Goal: Task Accomplishment & Management: Manage account settings

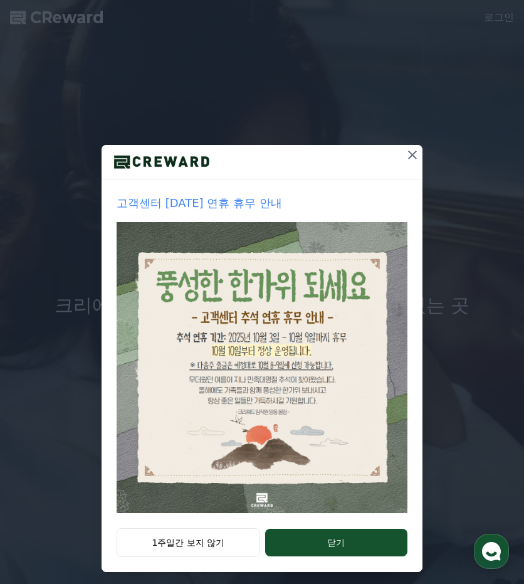
scroll to position [13, 0]
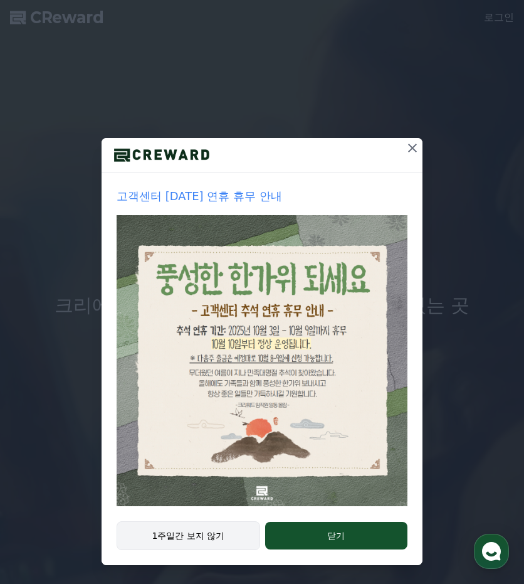
click at [226, 537] on button "1주일간 보지 않기" at bounding box center [189, 535] width 144 height 29
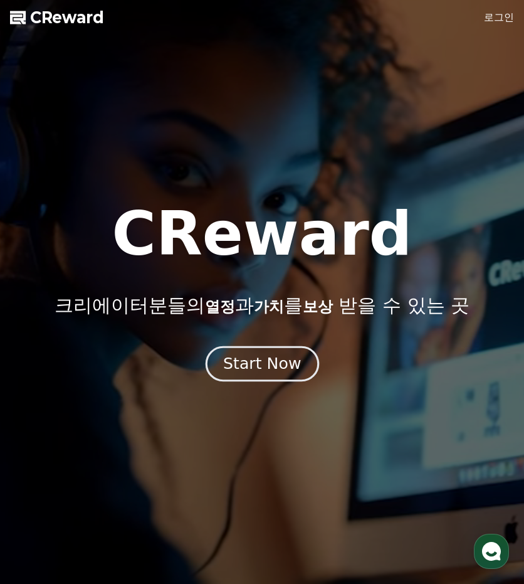
click at [293, 376] on button "Start Now" at bounding box center [262, 364] width 114 height 36
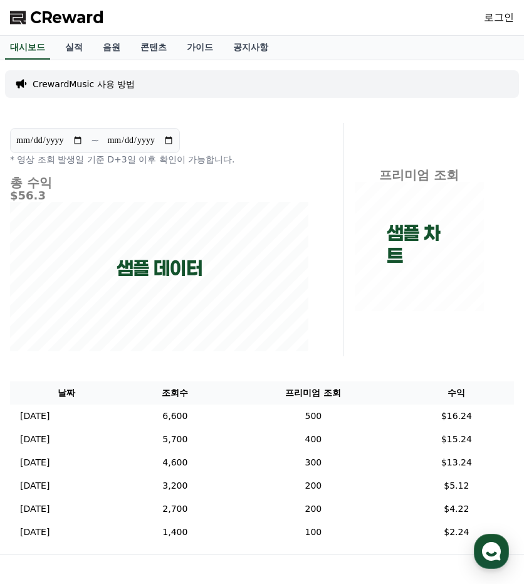
click at [120, 83] on p "CrewardMusic 사용 방법" at bounding box center [84, 84] width 102 height 13
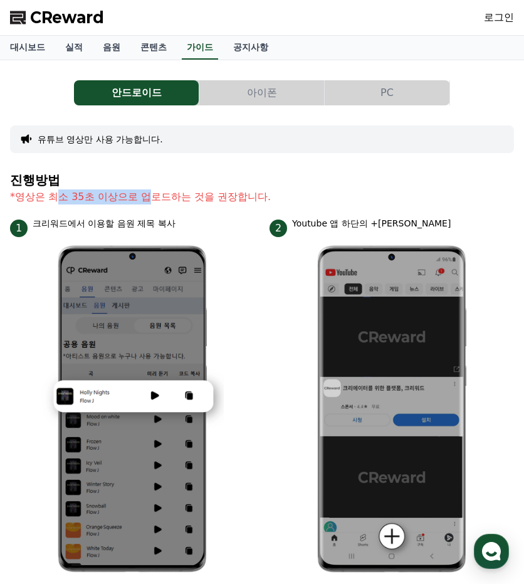
drag, startPoint x: 56, startPoint y: 201, endPoint x: 151, endPoint y: 197, distance: 94.8
click at [151, 197] on p "*영상은 최소 35초 이상으로 업로드하는 것을 권장합니다." at bounding box center [262, 196] width 504 height 15
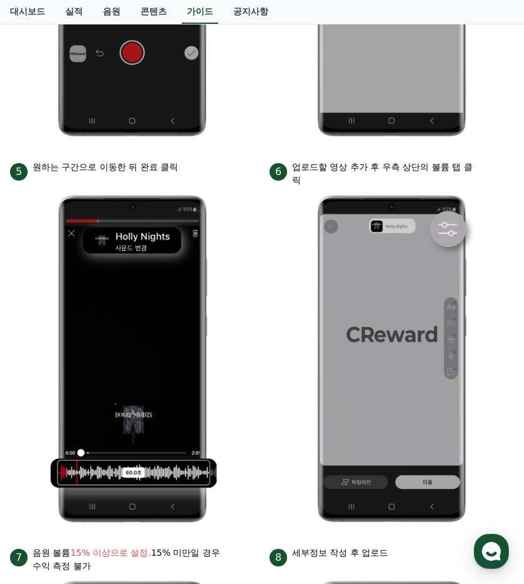
scroll to position [878, 0]
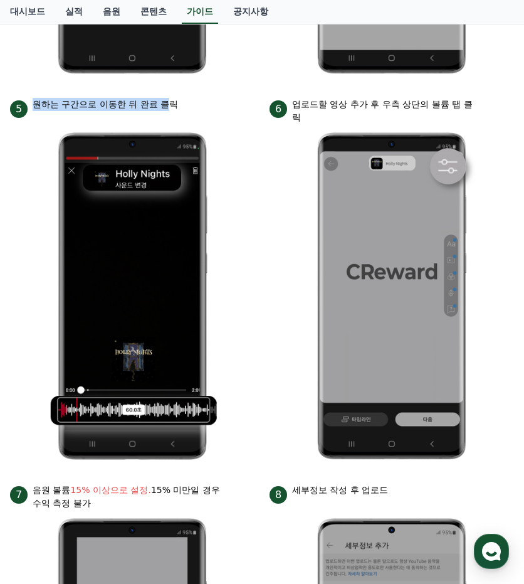
drag, startPoint x: 35, startPoint y: 104, endPoint x: 173, endPoint y: 114, distance: 138.3
click at [173, 114] on div "5 원하는 구간으로 이동한 뒤 완료 클릭" at bounding box center [132, 108] width 245 height 20
click at [175, 114] on div "5 원하는 구간으로 이동한 뒤 완료 클릭" at bounding box center [132, 108] width 245 height 20
click at [293, 295] on li "6 업로드할 영상 추가 후 우측 상단의 볼륨 탭 클릭" at bounding box center [392, 283] width 245 height 371
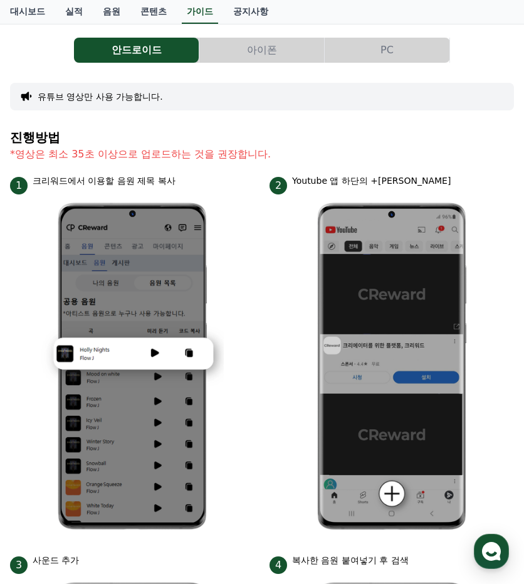
scroll to position [0, 0]
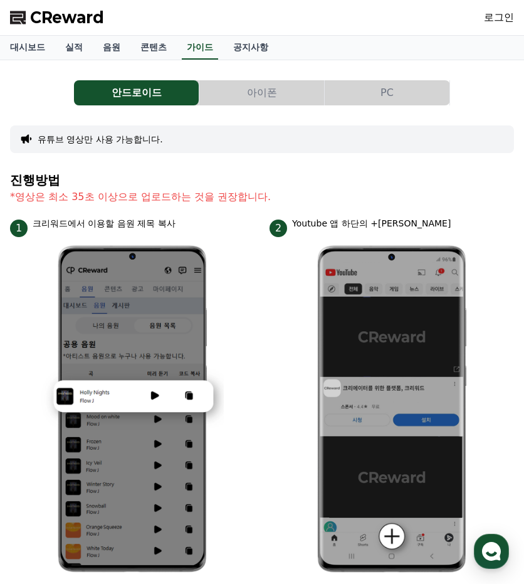
click at [400, 87] on button "PC" at bounding box center [387, 92] width 125 height 25
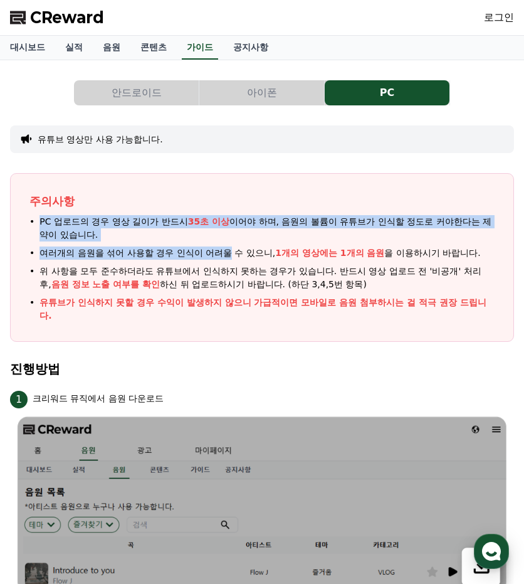
drag, startPoint x: 29, startPoint y: 211, endPoint x: 233, endPoint y: 260, distance: 209.6
click at [233, 260] on div "주의사항 PC 업로드의 경우 영상 길이가 반드시 35초 이상 이어야 하며, 음원의 볼륨이 유튜브가 인식할 정도로 커야한다는 제약이 있습니다. …" at bounding box center [262, 257] width 504 height 169
click at [233, 260] on ul "PC 업로드의 경우 영상 길이가 반드시 35초 이상 이어야 하며, 음원의 볼륨이 유튜브가 인식할 정도로 커야한다는 제약이 있습니다. 여러개의 …" at bounding box center [261, 268] width 465 height 107
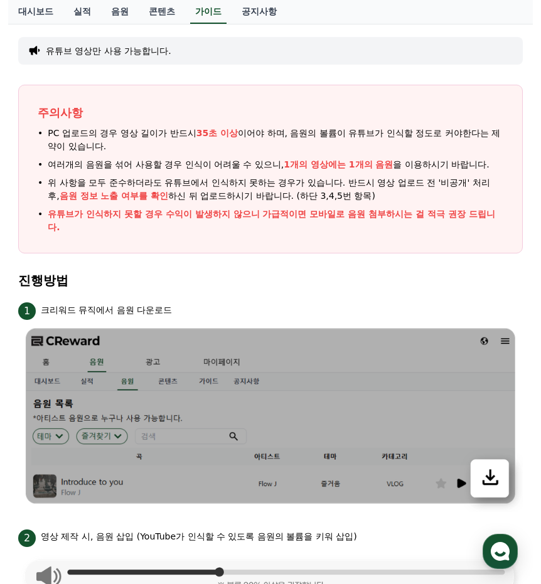
scroll to position [63, 0]
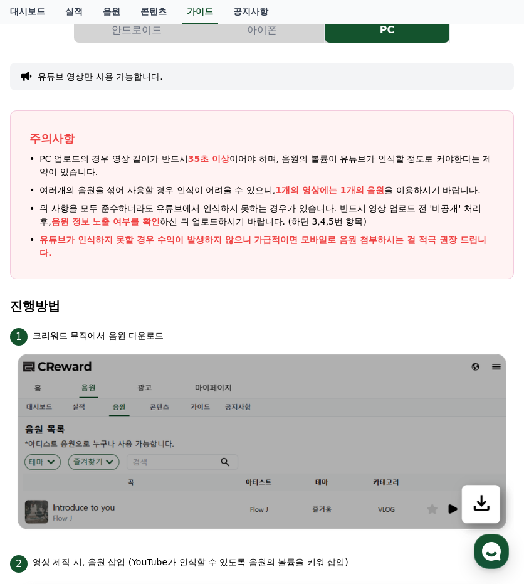
click at [287, 123] on div "주의사항 PC 업로드의 경우 영상 길이가 반드시 35초 이상 이어야 하며, 음원의 볼륨이 유튜브가 인식할 정도로 커야한다는 제약이 있습니다. …" at bounding box center [262, 194] width 504 height 169
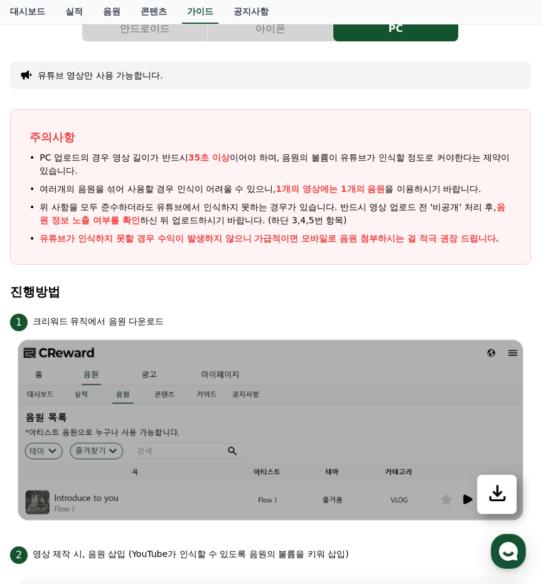
scroll to position [0, 0]
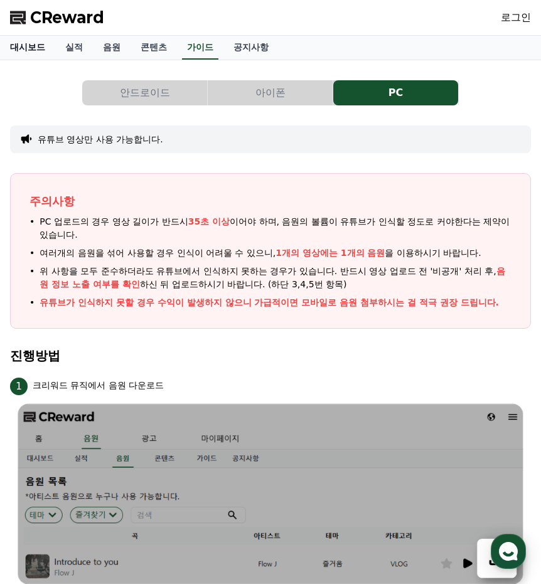
click at [38, 42] on link "대시보드" at bounding box center [27, 48] width 55 height 24
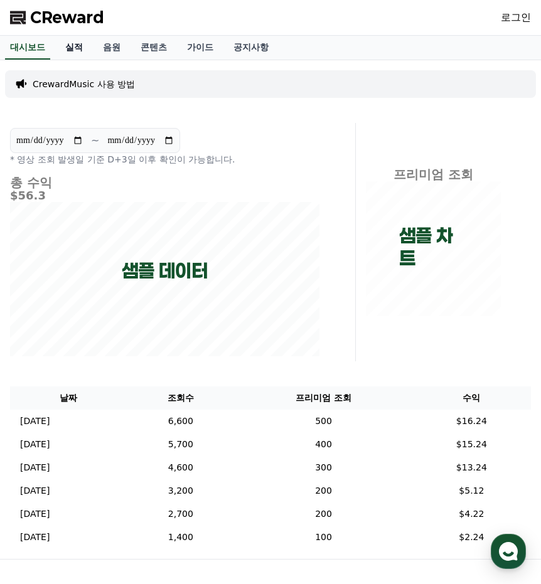
click at [77, 46] on link "실적" at bounding box center [74, 48] width 38 height 24
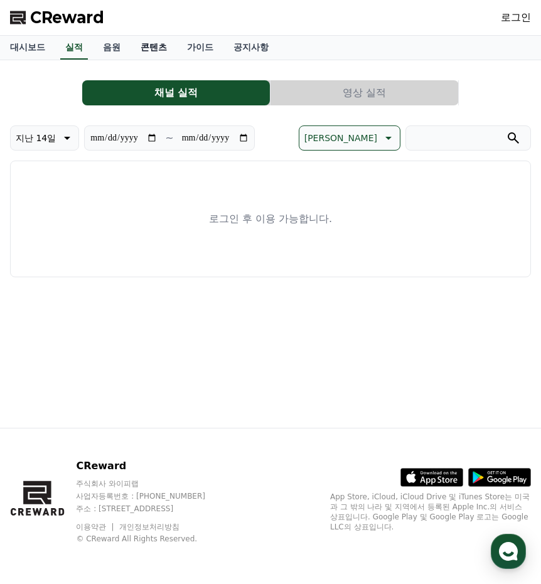
click at [145, 51] on link "콘텐츠" at bounding box center [153, 48] width 46 height 24
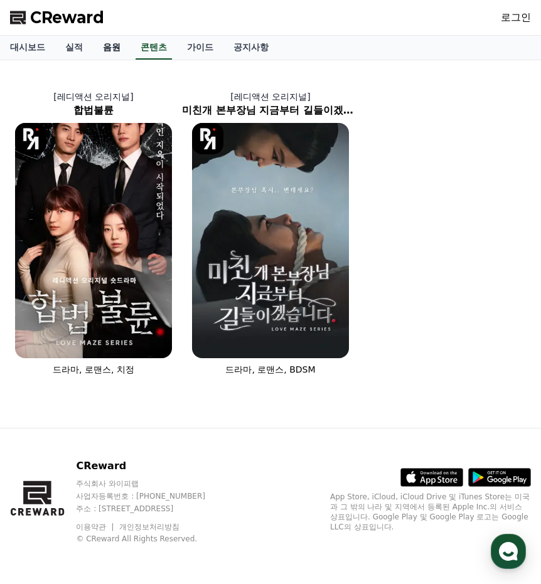
click at [117, 36] on link "음원" at bounding box center [112, 48] width 38 height 24
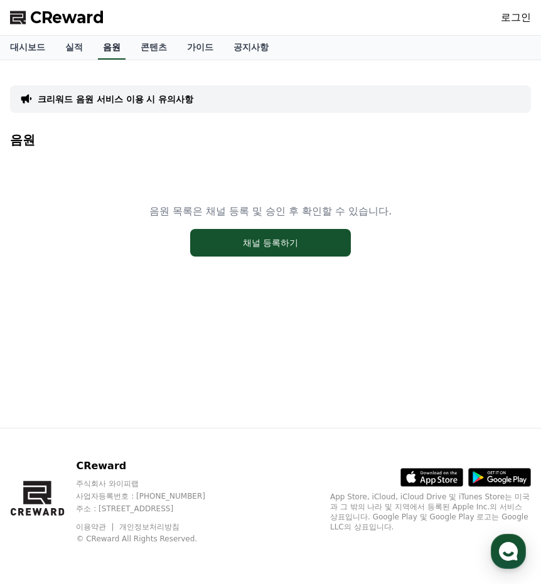
click at [121, 48] on link "음원" at bounding box center [112, 48] width 28 height 24
click at [162, 57] on link "콘텐츠" at bounding box center [153, 48] width 46 height 24
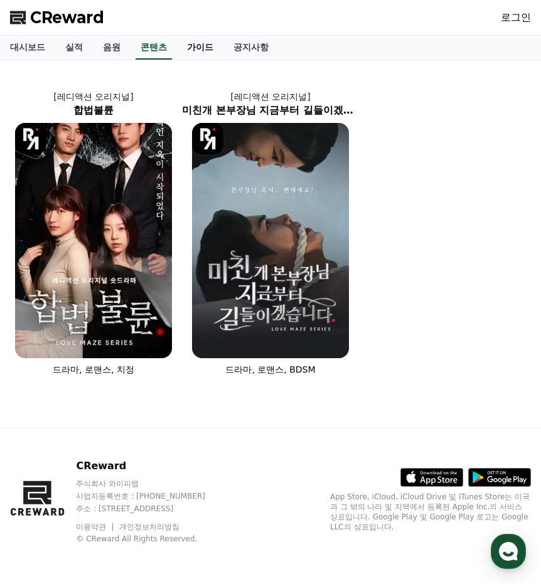
click at [213, 48] on link "가이드" at bounding box center [200, 48] width 46 height 24
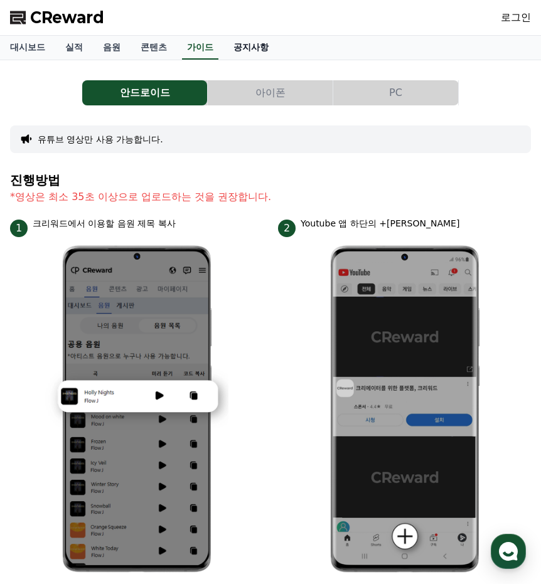
click at [268, 49] on link "공지사항" at bounding box center [250, 48] width 55 height 24
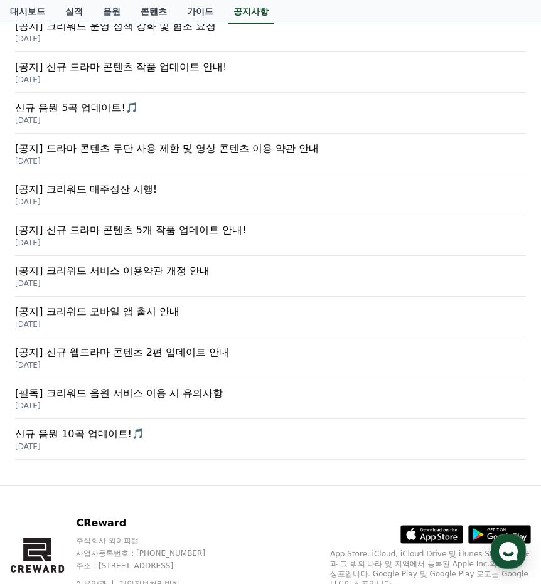
scroll to position [439, 0]
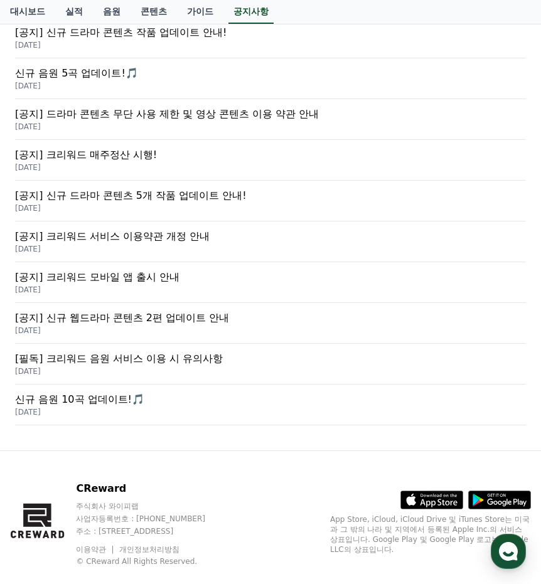
click at [215, 354] on p "[필독] 크리워드 음원 서비스 이용 시 유의사항" at bounding box center [270, 358] width 510 height 15
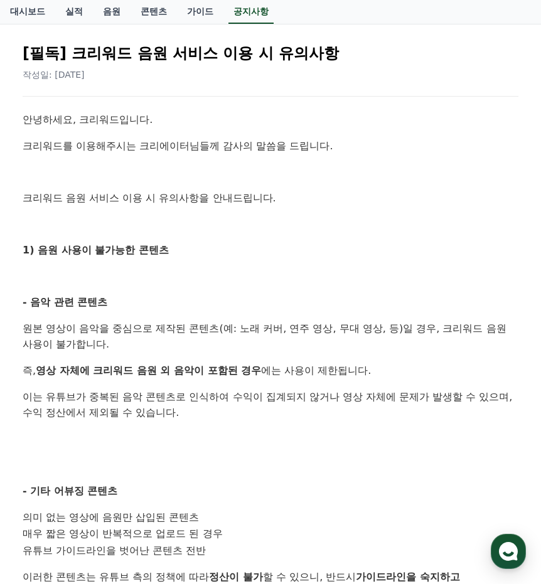
scroll to position [125, 0]
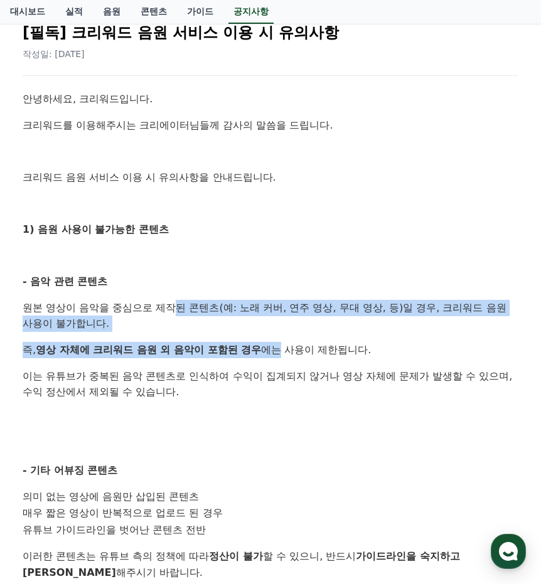
drag, startPoint x: 182, startPoint y: 311, endPoint x: 295, endPoint y: 333, distance: 115.0
click at [283, 333] on div "안녕하세요, 크리워드입니다. 크리워드를 이용해주시는 크리에이터님들께 감사의 말씀을 드립니다. 크리워드 음원 서비스 이용 시 유의사항을 안내드립…" at bounding box center [270, 539] width 495 height 897
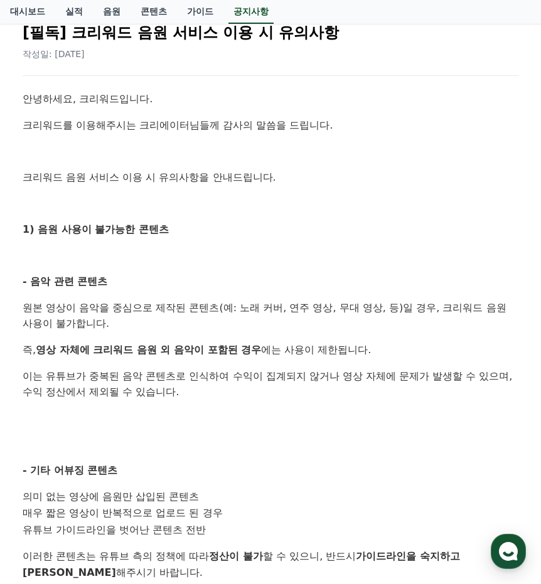
click at [296, 333] on div "안녕하세요, 크리워드입니다. 크리워드를 이용해주시는 크리에이터님들께 감사의 말씀을 드립니다. 크리워드 음원 서비스 이용 시 유의사항을 안내드립…" at bounding box center [270, 539] width 495 height 897
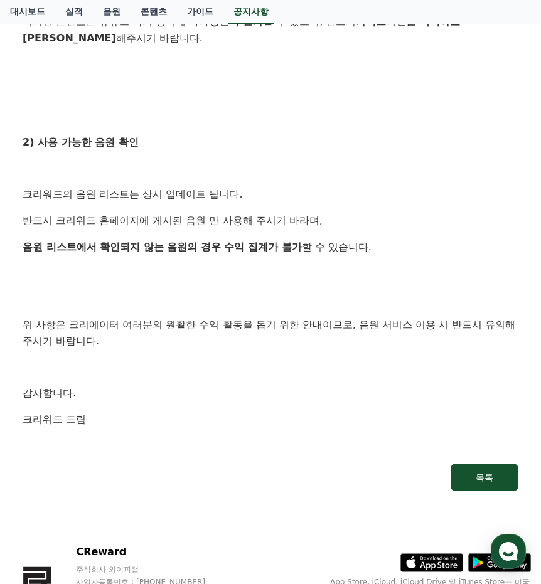
scroll to position [742, 0]
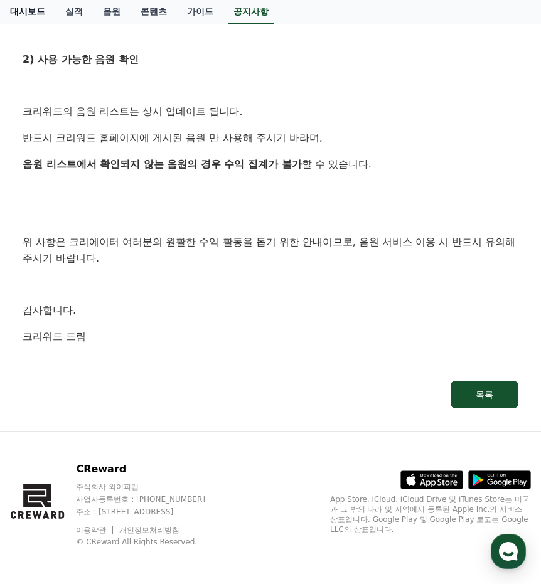
scroll to position [439, 0]
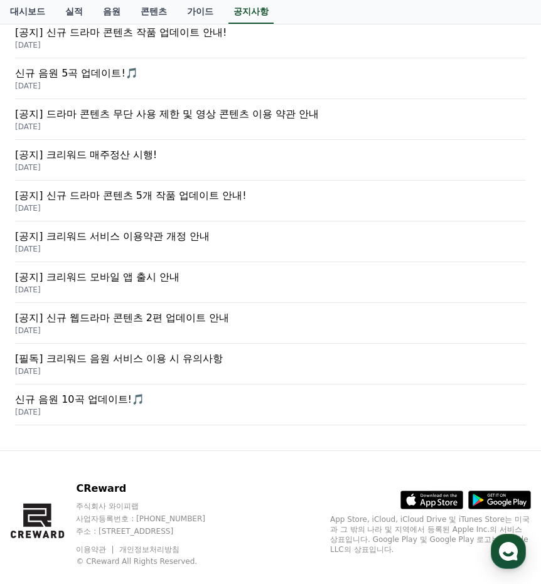
click at [159, 305] on div "[공지] 신규 웹드라마 콘텐츠 2편 업데이트 안내 2025-04-11" at bounding box center [270, 323] width 510 height 41
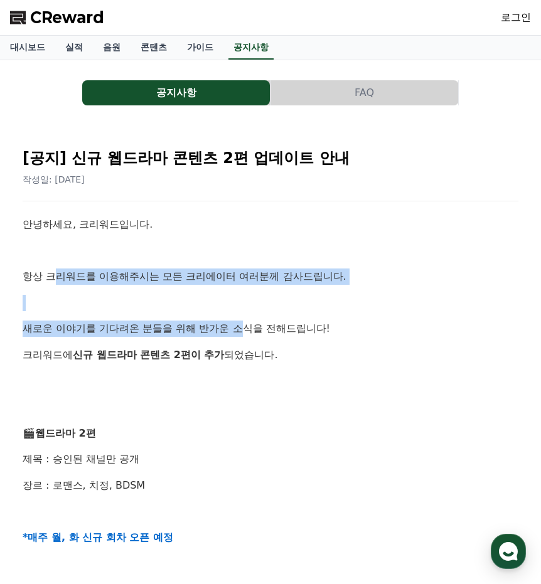
drag, startPoint x: 61, startPoint y: 267, endPoint x: 286, endPoint y: 326, distance: 232.1
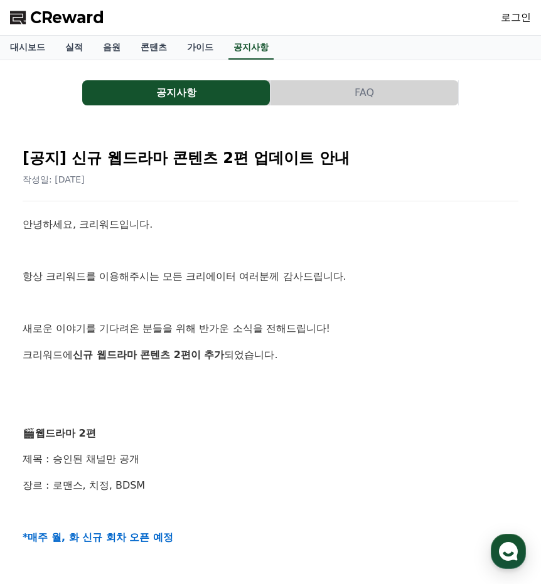
click at [286, 326] on p "새로운 이야기를 기다려온 분들을 위해 반가운 소식을 전해드립니다!" at bounding box center [270, 328] width 495 height 16
drag, startPoint x: 142, startPoint y: 336, endPoint x: 210, endPoint y: 352, distance: 69.5
click at [216, 355] on strong "신규 웹드라마 콘텐츠 2편이 추가" at bounding box center [148, 355] width 151 height 12
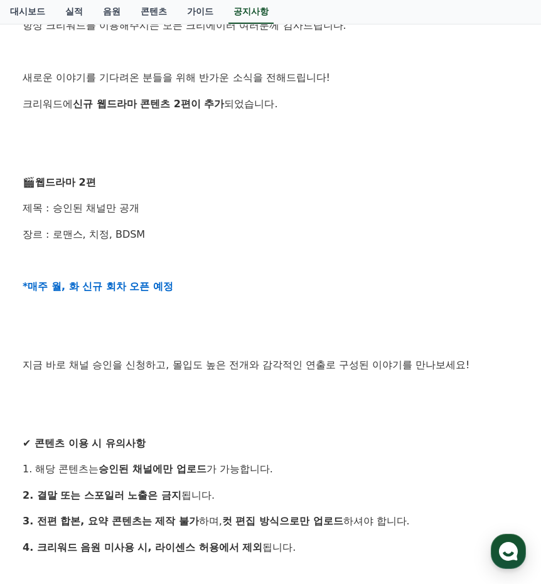
scroll to position [439, 0]
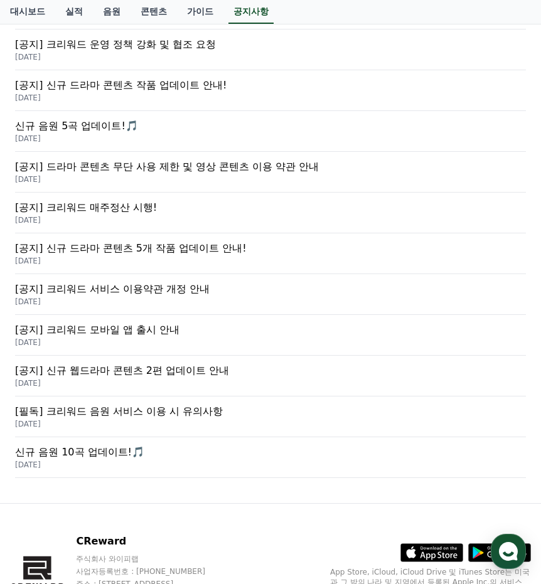
scroll to position [376, 0]
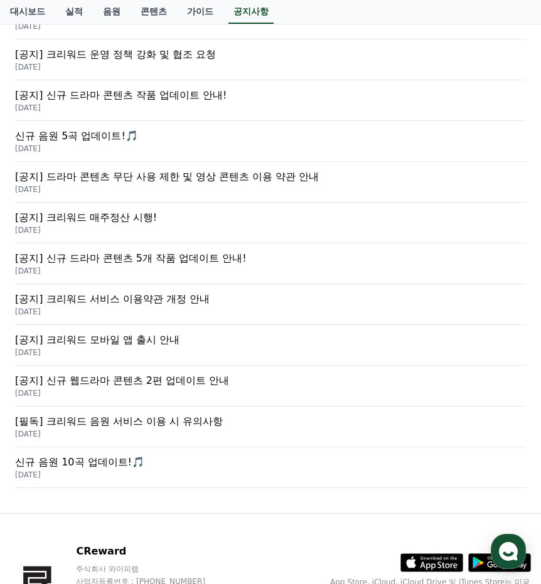
click at [114, 214] on p "[공지] 크리워드 매주정산 시행!" at bounding box center [270, 217] width 510 height 15
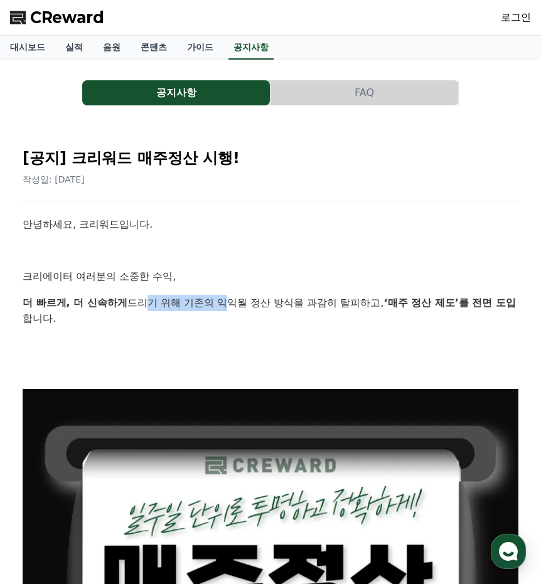
drag, startPoint x: 143, startPoint y: 298, endPoint x: 287, endPoint y: 314, distance: 144.5
click at [246, 307] on p "더 빠르게, 더 신속하게 드리기 위해 기존의 익익월 정산 방식을 과감히 탈피하고, ‘매주 정산 제도’를 전면 도입 합니다." at bounding box center [270, 311] width 495 height 32
click at [320, 320] on p "더 빠르게, 더 신속하게 드리기 위해 기존의 익익월 정산 방식을 과감히 탈피하고, ‘매주 정산 제도’를 전면 도입 합니다." at bounding box center [270, 311] width 495 height 32
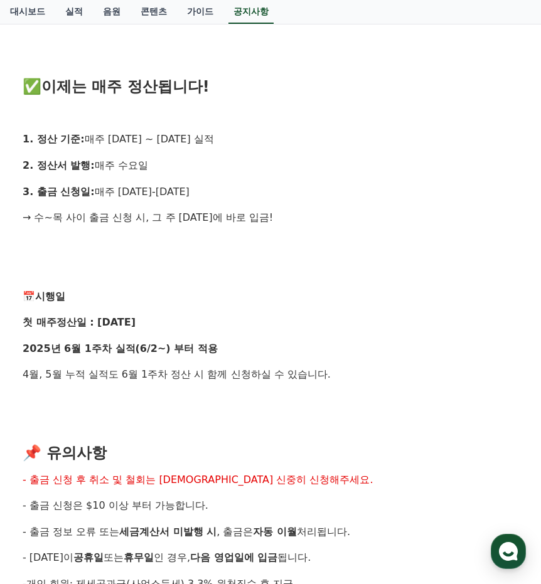
scroll to position [878, 0]
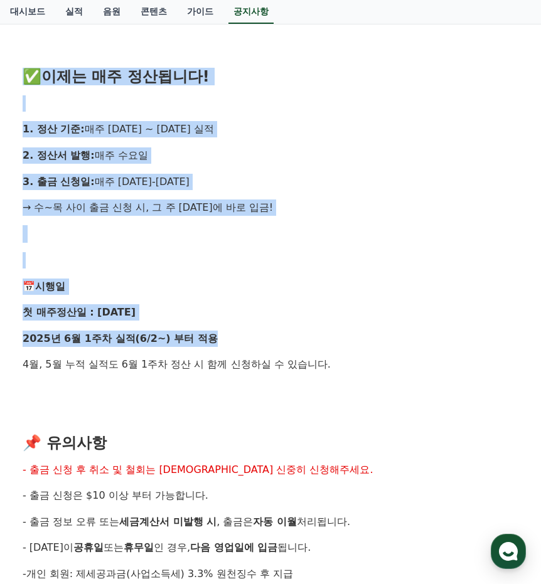
drag, startPoint x: 24, startPoint y: 71, endPoint x: 435, endPoint y: 330, distance: 486.4
click at [435, 330] on div "안녕하세요, 크리워드입니다. 크리에이터 여러분의 소중한 수익, 더 빠르게, 더 신속하게 드리기 위해 기존의 익익월 정산 방식을 과감히 탈피하고…" at bounding box center [270, 111] width 495 height 1546
click at [438, 327] on div "안녕하세요, 크리워드입니다. 크리에이터 여러분의 소중한 수익, 더 빠르게, 더 신속하게 드리기 위해 기존의 익익월 정산 방식을 과감히 탈피하고…" at bounding box center [270, 111] width 495 height 1546
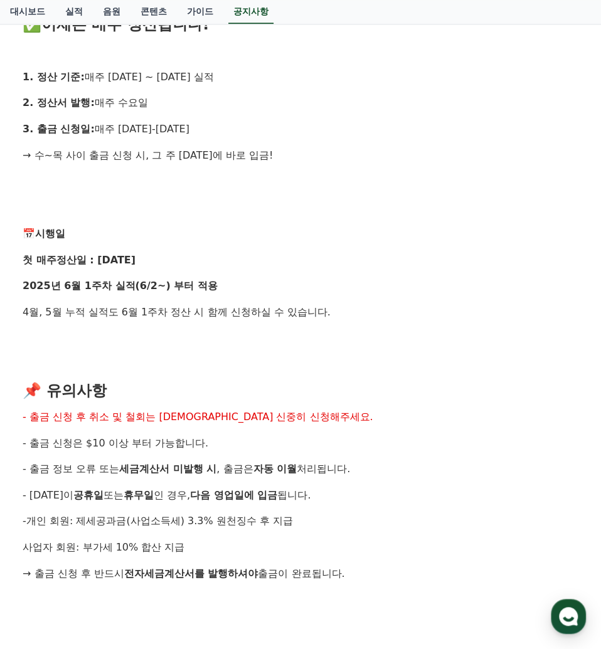
scroll to position [870, 0]
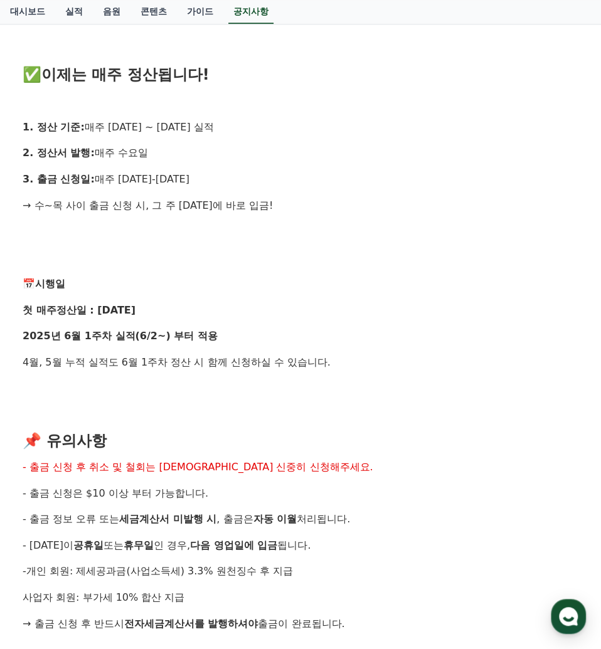
click at [430, 195] on div "안녕하세요, 크리워드입니다. 크리에이터 여러분의 소중한 수익, 더 빠르게, 더 신속하게 드리기 위해 기존의 익익월 정산 방식을 과감히 탈피하고…" at bounding box center [301, 106] width 556 height 1521
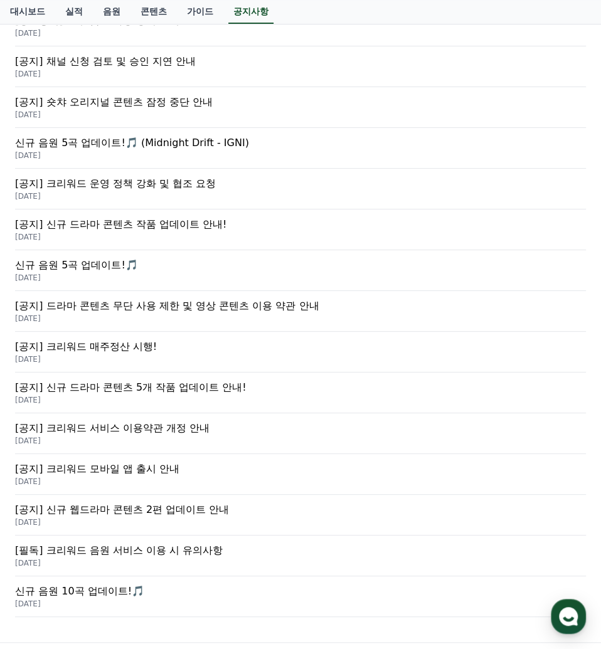
scroll to position [236, 0]
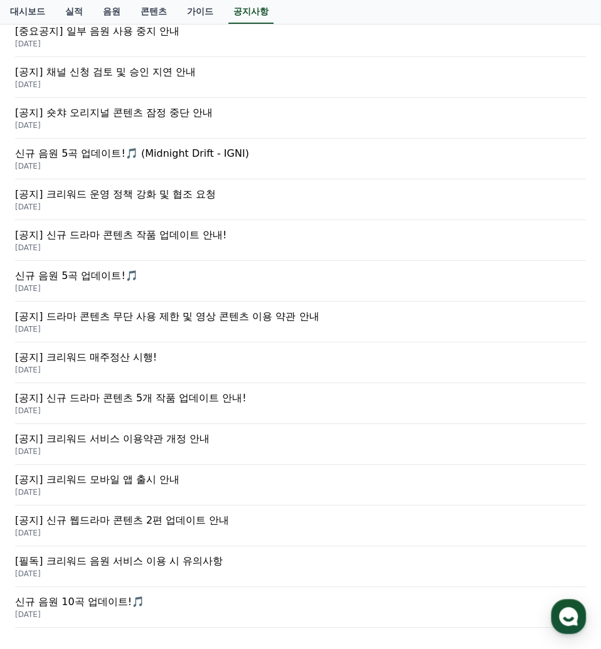
click at [122, 198] on p "[공지] 크리워드 운영 정책 강화 및 협조 요청" at bounding box center [300, 194] width 571 height 15
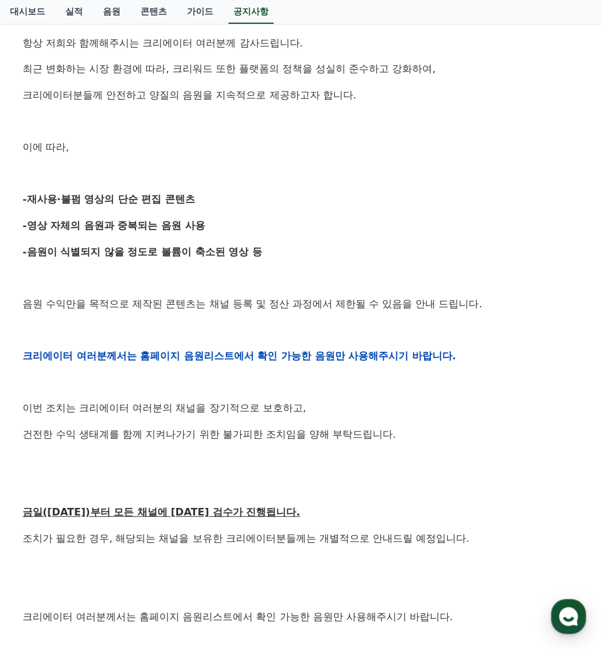
scroll to position [348, 0]
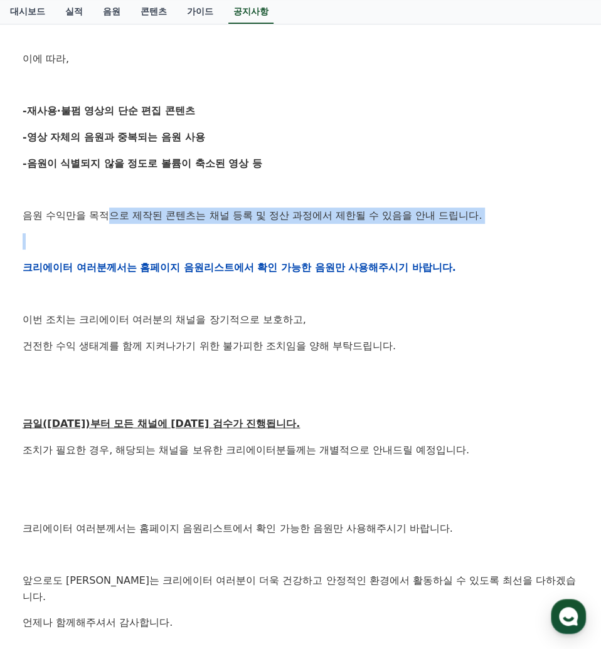
drag, startPoint x: 114, startPoint y: 208, endPoint x: 337, endPoint y: 236, distance: 224.5
click at [337, 236] on div "안녕하세요, 크리워드입니다. 항상 저희와 함께해주시는 크리에이터 여러분께 감사드립니다. 최근 변화하는 시장 환경에 따라, 크리워드 또한 플랫폼…" at bounding box center [301, 275] width 556 height 815
click at [341, 226] on div "안녕하세요, 크리워드입니다. 항상 저희와 함께해주시는 크리에이터 여러분께 감사드립니다. 최근 변화하는 시장 환경에 따라, 크리워드 또한 플랫폼…" at bounding box center [301, 275] width 556 height 815
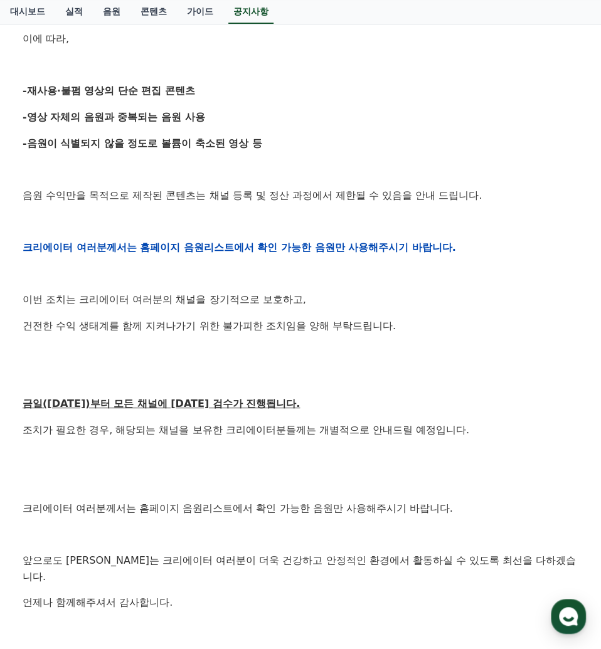
scroll to position [418, 0]
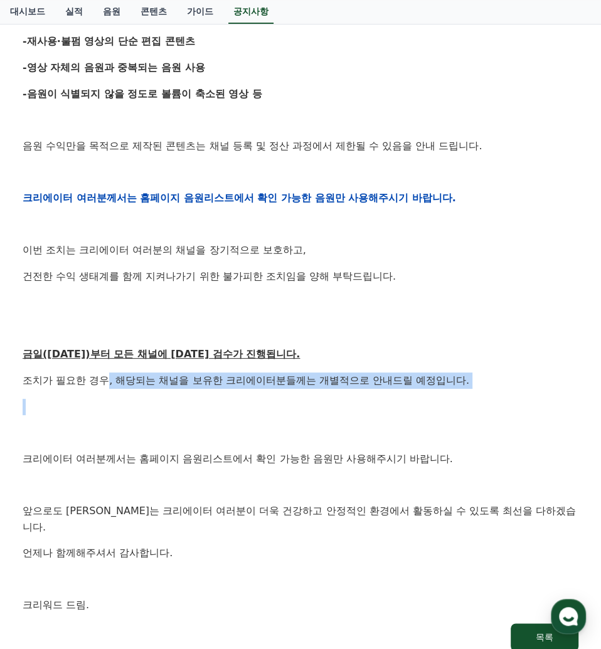
drag, startPoint x: 110, startPoint y: 377, endPoint x: 295, endPoint y: 423, distance: 190.6
click at [212, 407] on div "안녕하세요, 크리워드입니다. 항상 저희와 함께해주시는 크리에이터 여러분께 감사드립니다. 최근 변화하는 시장 환경에 따라, 크리워드 또한 플랫폼…" at bounding box center [301, 206] width 556 height 815
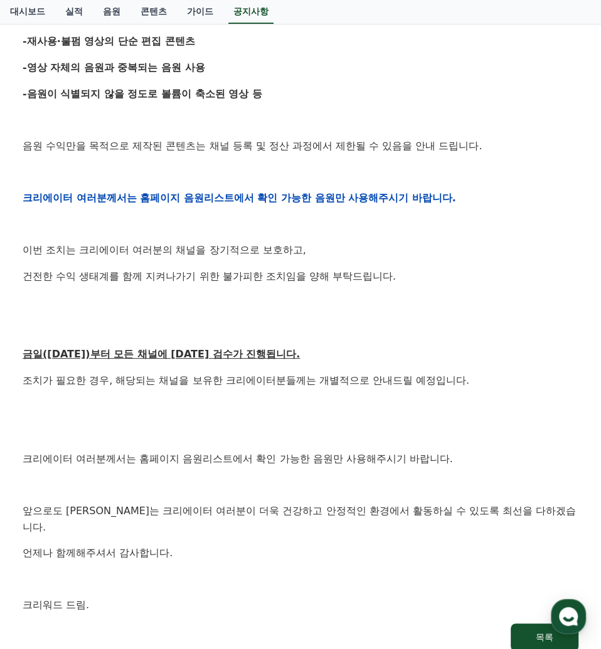
click at [295, 423] on div "안녕하세요, 크리워드입니다. 항상 저희와 함께해주시는 크리에이터 여러분께 감사드립니다. 최근 변화하는 시장 환경에 따라, 크리워드 또한 플랫폼…" at bounding box center [301, 206] width 556 height 815
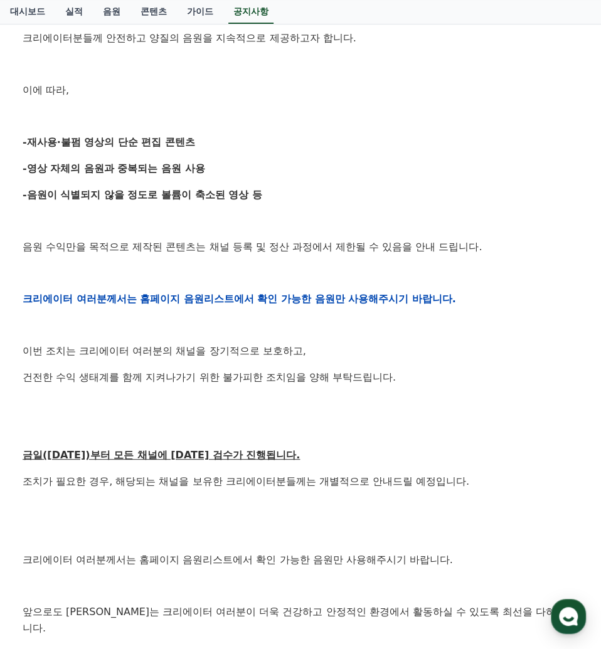
scroll to position [233, 0]
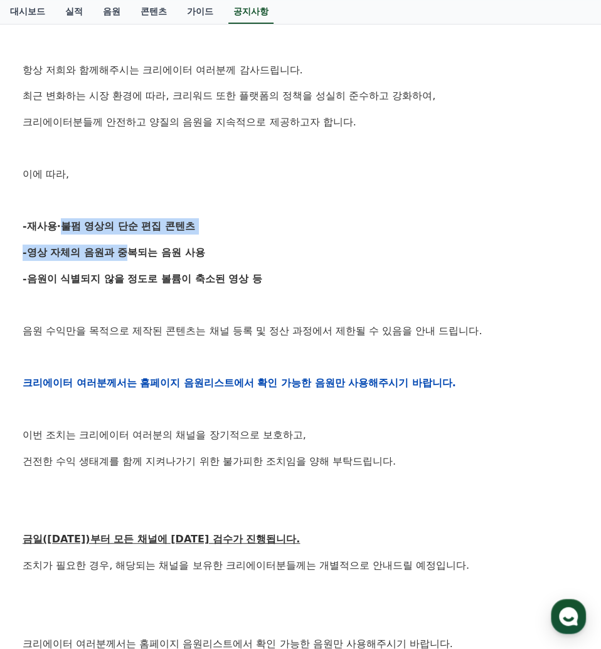
drag, startPoint x: 58, startPoint y: 232, endPoint x: 185, endPoint y: 267, distance: 132.1
click at [134, 251] on div "안녕하세요, 크리워드입니다. 항상 저희와 함께해주시는 크리에이터 여러분께 감사드립니다. 최근 변화하는 시장 환경에 따라, 크리워드 또한 플랫폼…" at bounding box center [301, 391] width 556 height 815
click at [224, 275] on strong "-음원이 식별되지 않을 정도로 볼륨이 축소된 영상 등" at bounding box center [143, 279] width 240 height 12
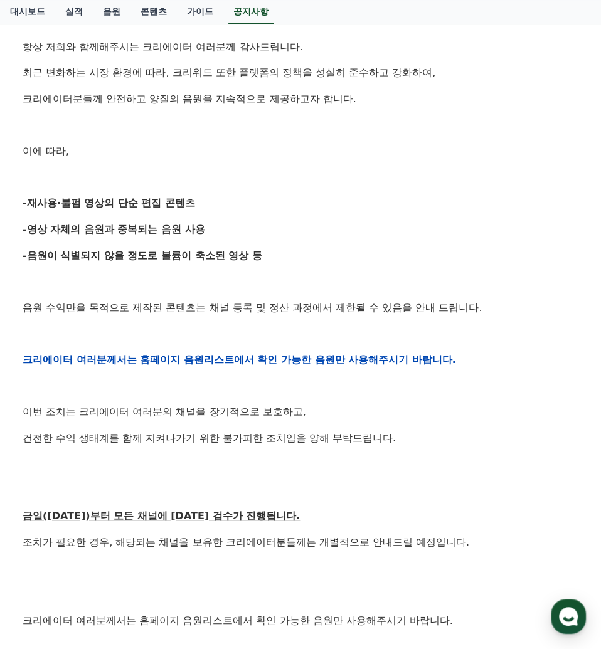
scroll to position [581, 0]
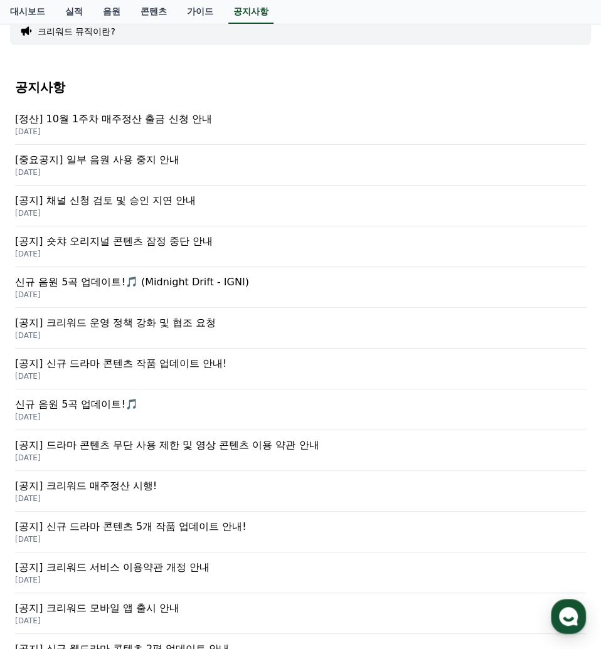
scroll to position [97, 0]
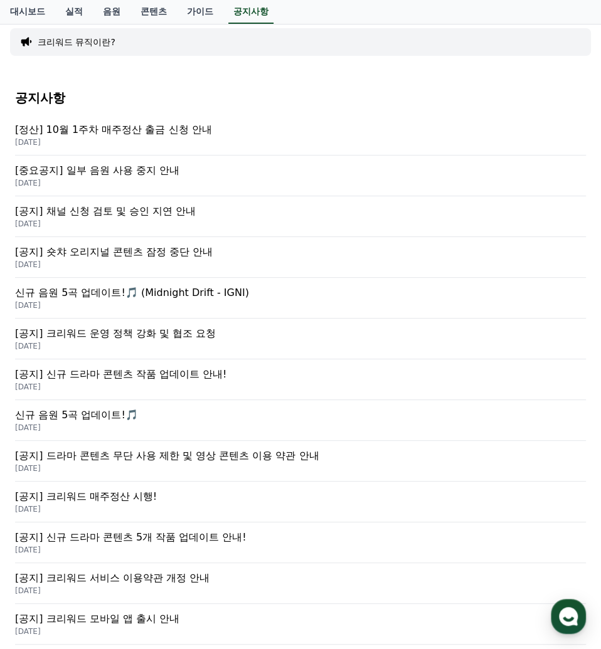
click at [208, 248] on p "[공지] 숏챠 오리지널 콘텐츠 잠정 중단 안내" at bounding box center [300, 252] width 571 height 15
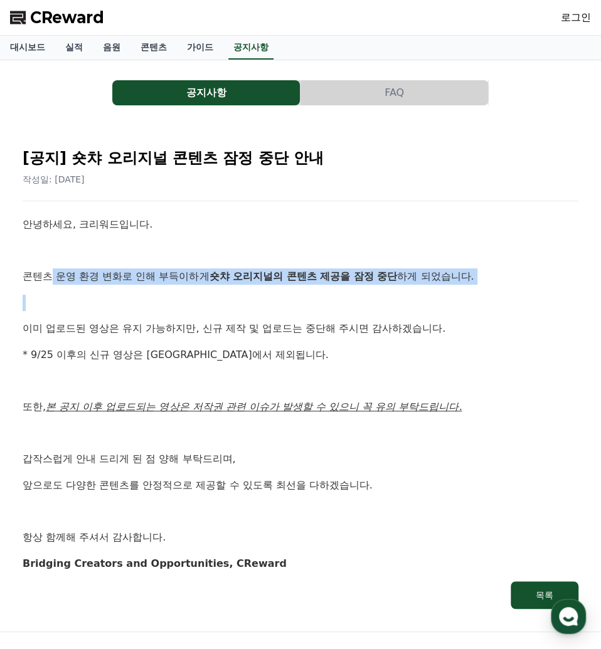
drag, startPoint x: 53, startPoint y: 278, endPoint x: 197, endPoint y: 293, distance: 144.3
click at [197, 293] on div "안녕하세요, 크리워드입니다. 콘텐츠 운영 환경 변화로 인해 부득이하게 숏챠 오리지널의 콘텐츠 제공을 잠정 중단 하게 되었습니다. 이미 업로드된…" at bounding box center [301, 393] width 556 height 355
click at [212, 290] on div "안녕하세요, 크리워드입니다. 콘텐츠 운영 환경 변화로 인해 부득이하게 숏챠 오리지널의 콘텐츠 제공을 잠정 중단 하게 되었습니다. 이미 업로드된…" at bounding box center [301, 393] width 556 height 355
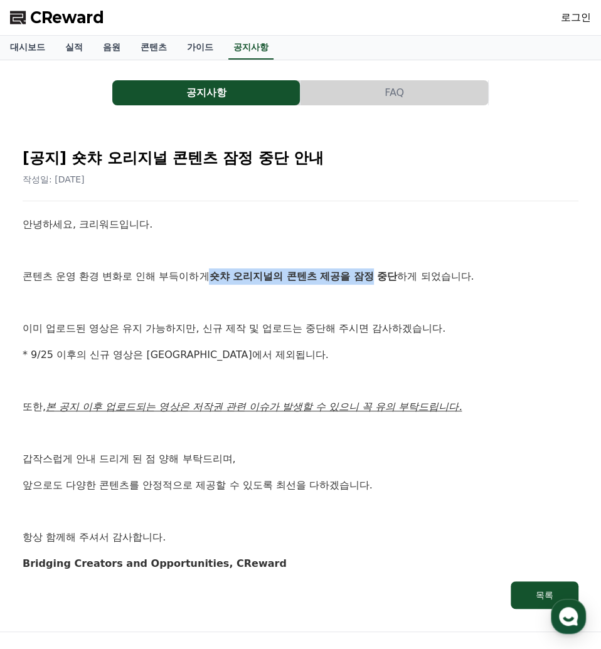
drag, startPoint x: 213, startPoint y: 275, endPoint x: 378, endPoint y: 276, distance: 164.3
click at [378, 276] on p "콘텐츠 운영 환경 변화로 인해 부득이하게 숏챠 오리지널의 콘텐츠 제공을 잠정 중단 하게 되었습니다." at bounding box center [301, 276] width 556 height 16
click at [406, 285] on div "안녕하세요, 크리워드입니다. 콘텐츠 운영 환경 변화로 인해 부득이하게 숏챠 오리지널의 콘텐츠 제공을 잠정 중단 하게 되었습니다. 이미 업로드된…" at bounding box center [301, 393] width 556 height 355
drag, startPoint x: 97, startPoint y: 312, endPoint x: 261, endPoint y: 341, distance: 167.3
click at [188, 329] on div "안녕하세요, 크리워드입니다. 콘텐츠 운영 환경 변화로 인해 부득이하게 숏챠 오리지널의 콘텐츠 제공을 잠정 중단 하게 되었습니다. 이미 업로드된…" at bounding box center [301, 393] width 556 height 355
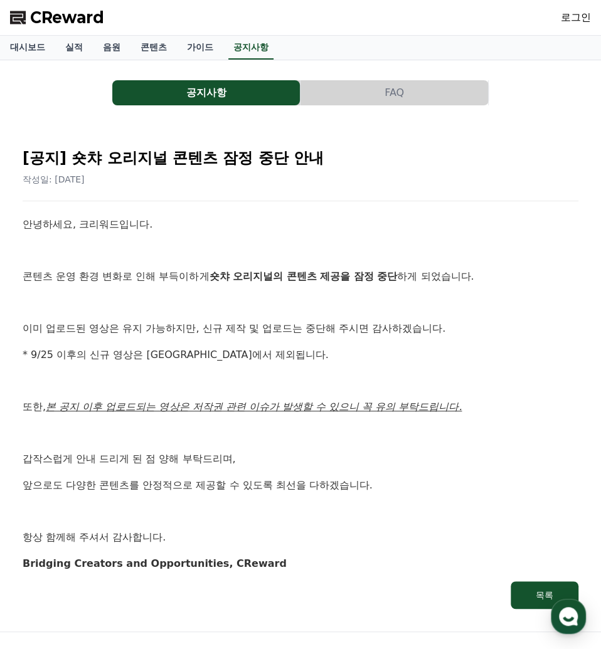
click at [264, 341] on div "안녕하세요, 크리워드입니다. 콘텐츠 운영 환경 변화로 인해 부득이하게 숏챠 오리지널의 콘텐츠 제공을 잠정 중단 하게 되었습니다. 이미 업로드된…" at bounding box center [301, 393] width 556 height 355
click at [132, 355] on p "* 9/25 이후의 신규 영상은 정산에서 제외됩니다." at bounding box center [301, 355] width 556 height 16
click at [250, 370] on div "안녕하세요, 크리워드입니다. 콘텐츠 운영 환경 변화로 인해 부득이하게 숏챠 오리지널의 콘텐츠 제공을 잠정 중단 하게 되었습니다. 이미 업로드된…" at bounding box center [301, 393] width 556 height 355
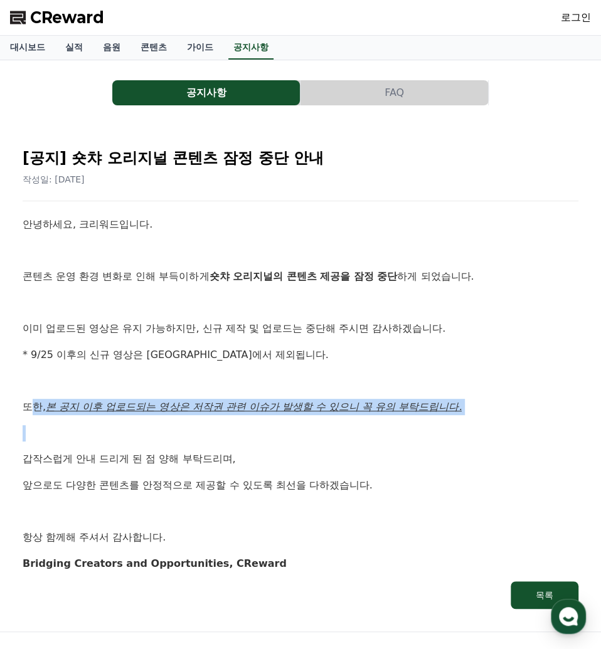
drag, startPoint x: 30, startPoint y: 405, endPoint x: 362, endPoint y: 418, distance: 332.0
click at [362, 418] on div "안녕하세요, 크리워드입니다. 콘텐츠 운영 환경 변화로 인해 부득이하게 숏챠 오리지널의 콘텐츠 제공을 잠정 중단 하게 되었습니다. 이미 업로드된…" at bounding box center [301, 393] width 556 height 355
click at [364, 418] on div "안녕하세요, 크리워드입니다. 콘텐츠 운영 환경 변화로 인해 부득이하게 숏챠 오리지널의 콘텐츠 제공을 잠정 중단 하게 되었습니다. 이미 업로드된…" at bounding box center [301, 393] width 556 height 355
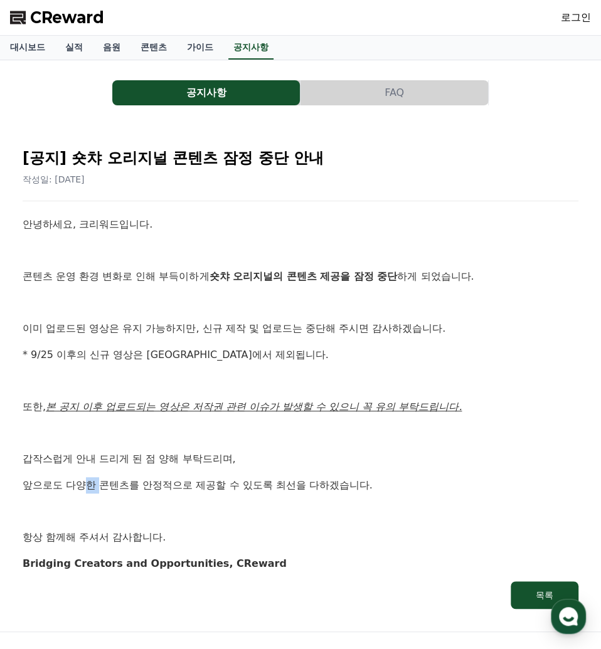
drag, startPoint x: 88, startPoint y: 475, endPoint x: 120, endPoint y: 474, distance: 32.0
click at [103, 474] on div "안녕하세요, 크리워드입니다. 콘텐츠 운영 환경 변화로 인해 부득이하게 숏챠 오리지널의 콘텐츠 제공을 잠정 중단 하게 되었습니다. 이미 업로드된…" at bounding box center [301, 393] width 556 height 355
click at [135, 481] on p "앞으로도 다양한 콘텐츠를 안정적으로 제공할 수 있도록 최선을 다하겠습니다." at bounding box center [301, 485] width 556 height 16
click at [140, 488] on p "앞으로도 다양한 콘텐츠를 안정적으로 제공할 수 있도록 최선을 다하겠습니다." at bounding box center [301, 485] width 556 height 16
click at [150, 507] on p at bounding box center [301, 512] width 556 height 16
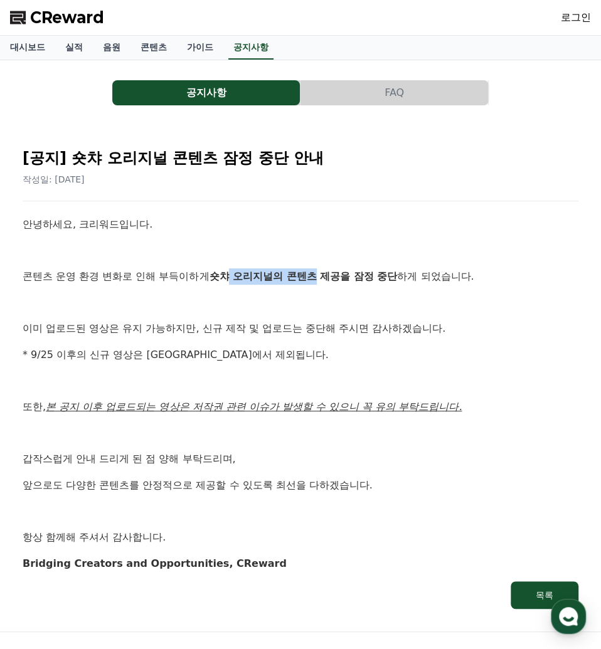
drag, startPoint x: 230, startPoint y: 275, endPoint x: 326, endPoint y: 262, distance: 96.8
click at [322, 262] on div "안녕하세요, 크리워드입니다. 콘텐츠 운영 환경 변화로 인해 부득이하게 숏챠 오리지널의 콘텐츠 제공을 잠정 중단 하게 되었습니다. 이미 업로드된…" at bounding box center [301, 393] width 556 height 355
click at [338, 266] on div "안녕하세요, 크리워드입니다. 콘텐츠 운영 환경 변화로 인해 부득이하게 숏챠 오리지널의 콘텐츠 제공을 잠정 중단 하게 되었습니다. 이미 업로드된…" at bounding box center [301, 393] width 556 height 355
click at [270, 297] on p at bounding box center [301, 303] width 556 height 16
drag, startPoint x: 50, startPoint y: 273, endPoint x: 105, endPoint y: 264, distance: 55.9
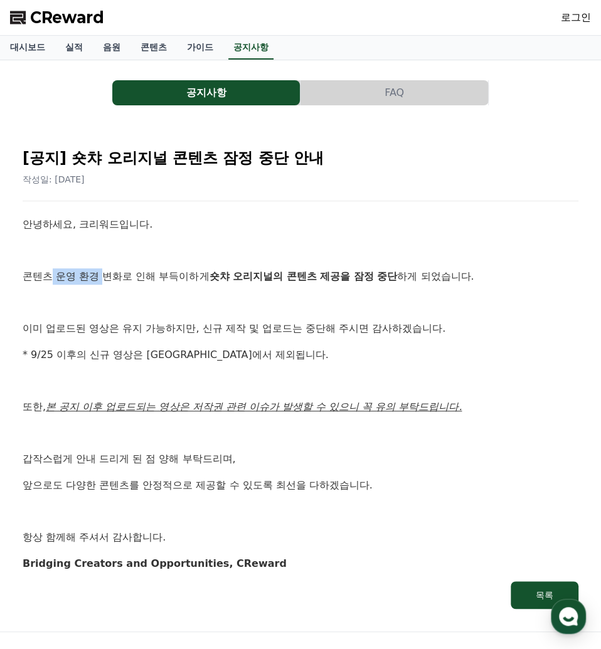
click at [105, 264] on div "안녕하세요, 크리워드입니다. 콘텐츠 운영 환경 변화로 인해 부득이하게 숏챠 오리지널의 콘텐츠 제공을 잠정 중단 하게 되었습니다. 이미 업로드된…" at bounding box center [301, 393] width 556 height 355
drag, startPoint x: 120, startPoint y: 263, endPoint x: 221, endPoint y: 278, distance: 101.6
click at [123, 262] on div "안녕하세요, 크리워드입니다. 콘텐츠 운영 환경 변화로 인해 부득이하게 숏챠 오리지널의 콘텐츠 제공을 잠정 중단 하게 되었습니다. 이미 업로드된…" at bounding box center [301, 393] width 556 height 355
click at [230, 280] on strong "숏챠 오리지널의 콘텐츠 제공을 잠정 중단" at bounding box center [303, 276] width 188 height 12
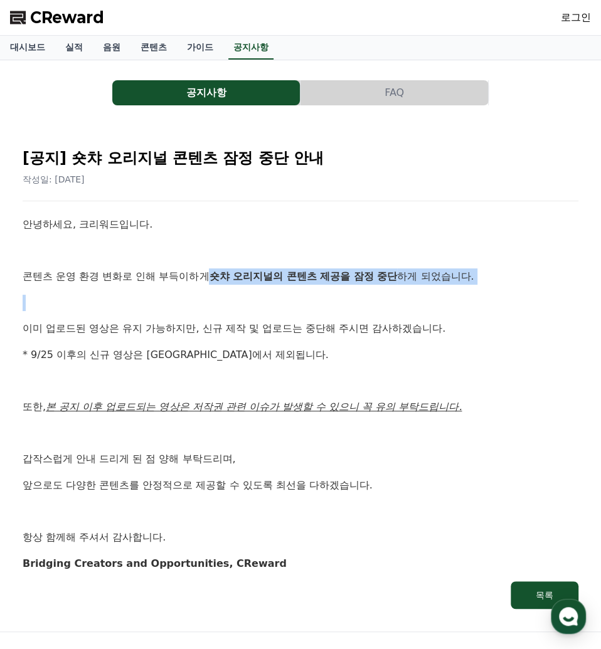
drag, startPoint x: 216, startPoint y: 280, endPoint x: 401, endPoint y: 297, distance: 185.1
click at [401, 297] on div "안녕하세요, 크리워드입니다. 콘텐츠 운영 환경 변화로 인해 부득이하게 숏챠 오리지널의 콘텐츠 제공을 잠정 중단 하게 되었습니다. 이미 업로드된…" at bounding box center [301, 393] width 556 height 355
click at [404, 299] on p at bounding box center [301, 303] width 556 height 16
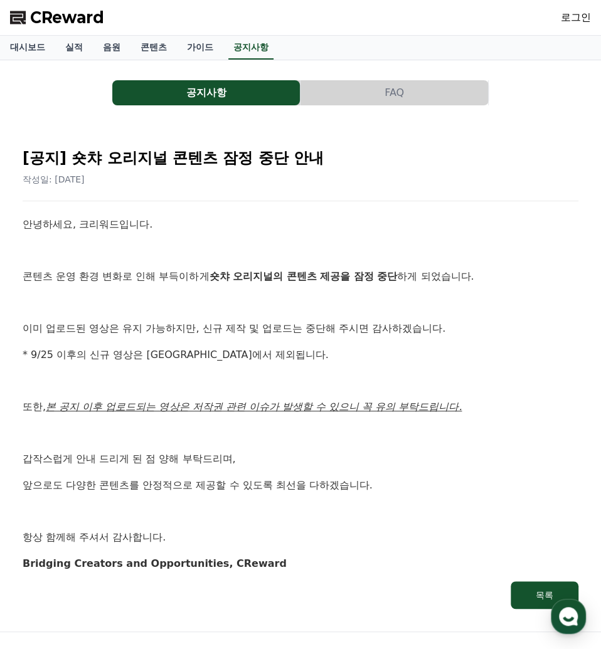
scroll to position [97, 0]
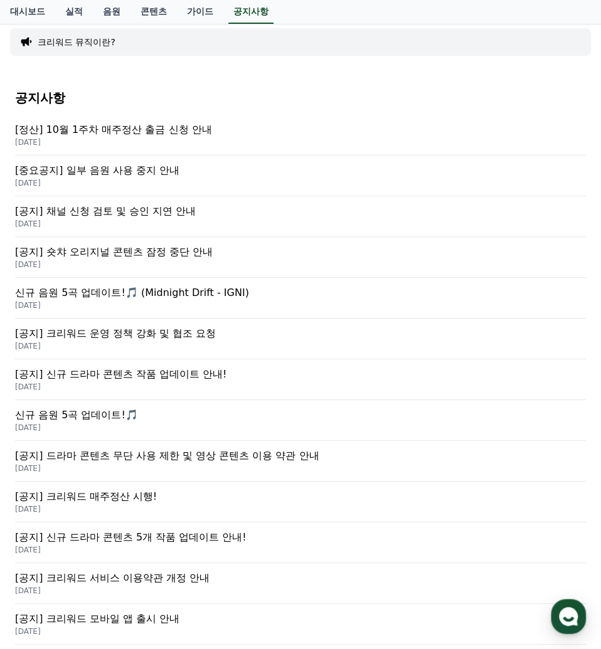
click at [173, 216] on p "[공지] 채널 신청 검토 및 승인 지연 안내" at bounding box center [300, 211] width 571 height 15
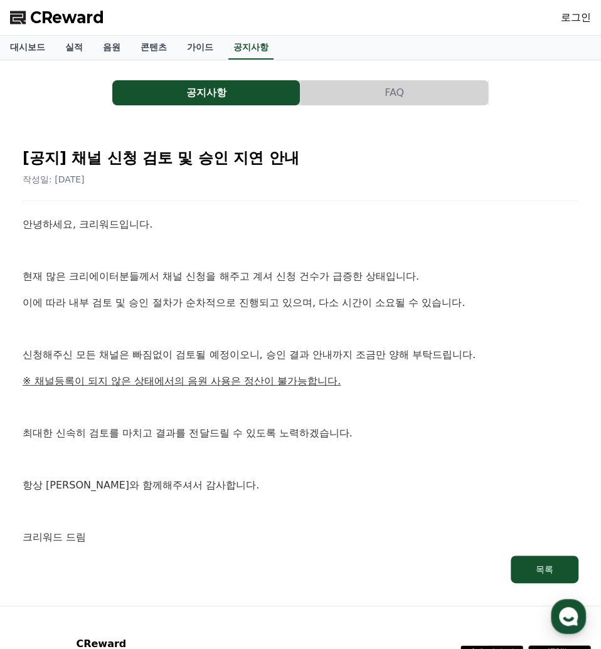
drag, startPoint x: 66, startPoint y: 245, endPoint x: 102, endPoint y: 273, distance: 45.2
click at [77, 253] on div "안녕하세요, 크리워드입니다. 현재 많은 크리에이터분들께서 채널 신청을 해주고 계셔 신청 건수가 급증한 상태입니다. 이에 따라 내부 검토 및 승…" at bounding box center [301, 380] width 556 height 329
click at [102, 273] on p "현재 많은 크리에이터분들께서 채널 신청을 해주고 계셔 신청 건수가 급증한 상태입니다." at bounding box center [301, 276] width 556 height 16
drag, startPoint x: 118, startPoint y: 287, endPoint x: 333, endPoint y: 299, distance: 215.5
click at [314, 298] on div "안녕하세요, 크리워드입니다. 현재 많은 크리에이터분들께서 채널 신청을 해주고 계셔 신청 건수가 급증한 상태입니다. 이에 따라 내부 검토 및 승…" at bounding box center [301, 380] width 556 height 329
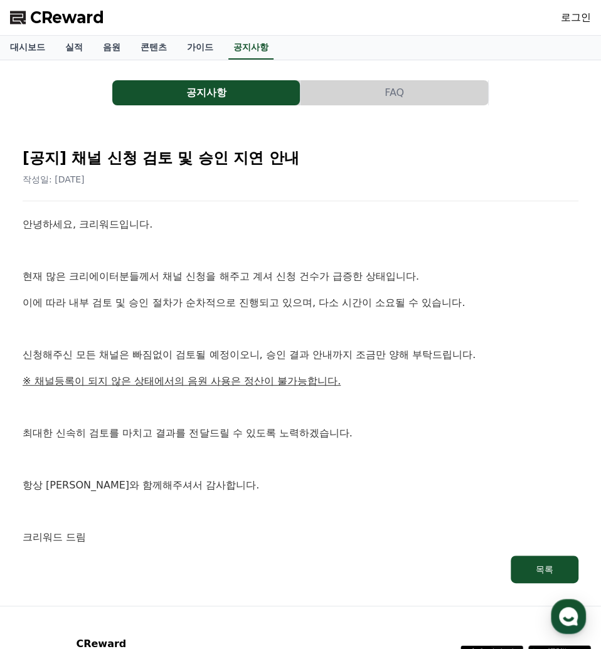
click at [337, 300] on p "이에 따라 내부 검토 및 승인 절차가 순차적으로 진행되고 있으며, 다소 시간이 소요될 수 있습니다." at bounding box center [301, 303] width 556 height 16
drag, startPoint x: 137, startPoint y: 347, endPoint x: 229, endPoint y: 361, distance: 92.5
click at [229, 361] on p "신청해주신 모든 채널은 빠짐없이 검토될 예정이오니, 승인 결과 안내까지 조금만 양해 부탁드립니다." at bounding box center [301, 355] width 556 height 16
click at [320, 371] on div "안녕하세요, 크리워드입니다. 현재 많은 크리에이터분들께서 채널 신청을 해주고 계셔 신청 건수가 급증한 상태입니다. 이에 따라 내부 검토 및 승…" at bounding box center [301, 380] width 556 height 329
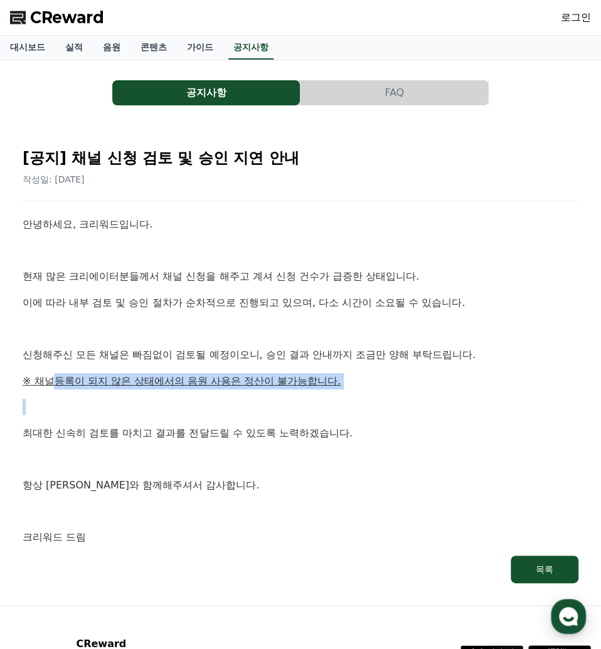
drag, startPoint x: 58, startPoint y: 388, endPoint x: 177, endPoint y: 389, distance: 118.5
click at [169, 389] on div "안녕하세요, 크리워드입니다. 현재 많은 크리에이터분들께서 채널 신청을 해주고 계셔 신청 건수가 급증한 상태입니다. 이에 따라 내부 검토 및 승…" at bounding box center [301, 380] width 556 height 329
click at [191, 390] on div "안녕하세요, 크리워드입니다. 현재 많은 크리에이터분들께서 채널 신청을 해주고 계셔 신청 건수가 급증한 상태입니다. 이에 따라 내부 검토 및 승…" at bounding box center [301, 380] width 556 height 329
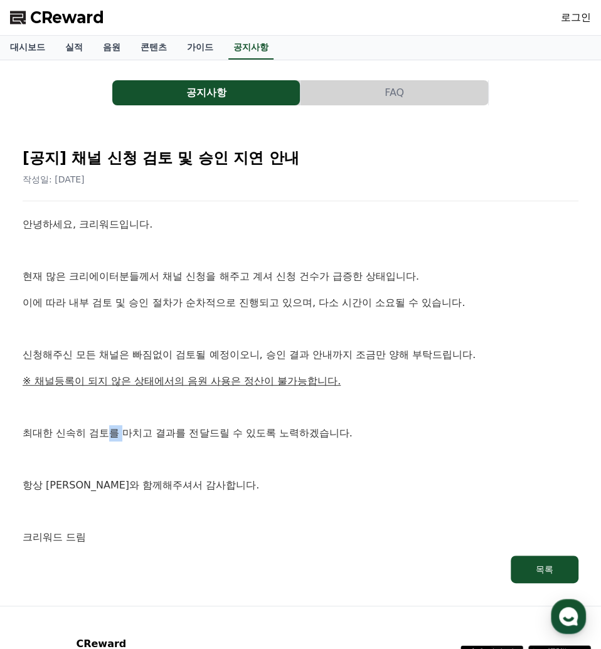
drag, startPoint x: 108, startPoint y: 431, endPoint x: 213, endPoint y: 450, distance: 106.4
click at [159, 436] on p "최대한 신속히 검토를 마치고 결과를 전달드릴 수 있도록 노력하겠습니다." at bounding box center [301, 433] width 556 height 16
click at [221, 453] on p at bounding box center [301, 459] width 556 height 16
click at [219, 477] on p "항상 크리워드와 함께해주셔서 감사합니다." at bounding box center [301, 485] width 556 height 16
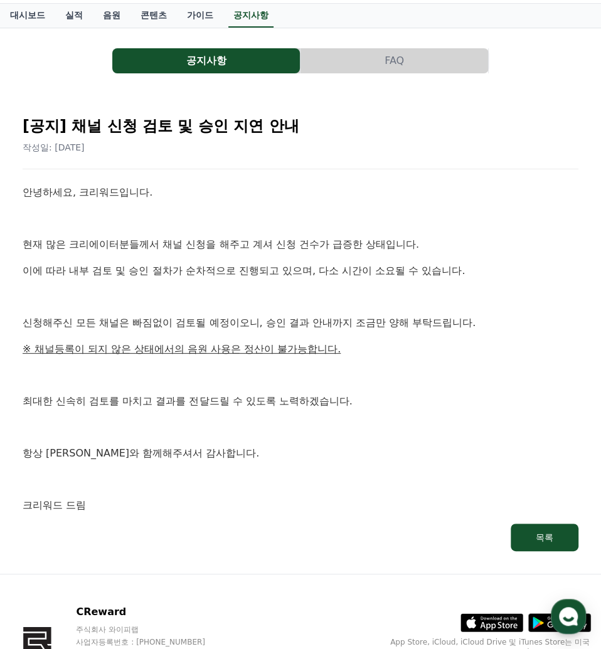
scroll to position [112, 0]
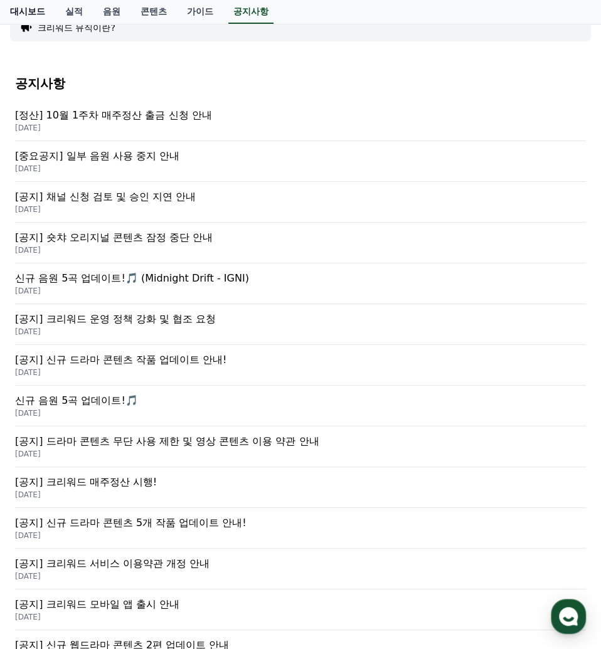
scroll to position [97, 0]
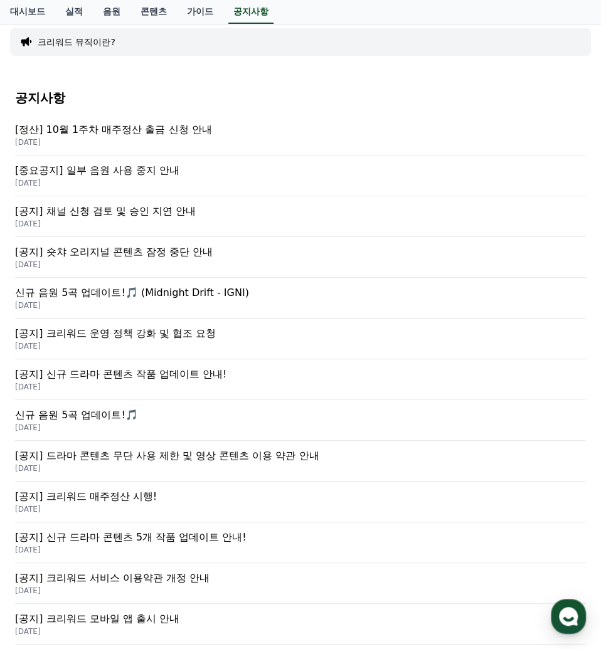
click at [152, 171] on p "[중요공지] 일부 음원 사용 중지 안내" at bounding box center [300, 170] width 571 height 15
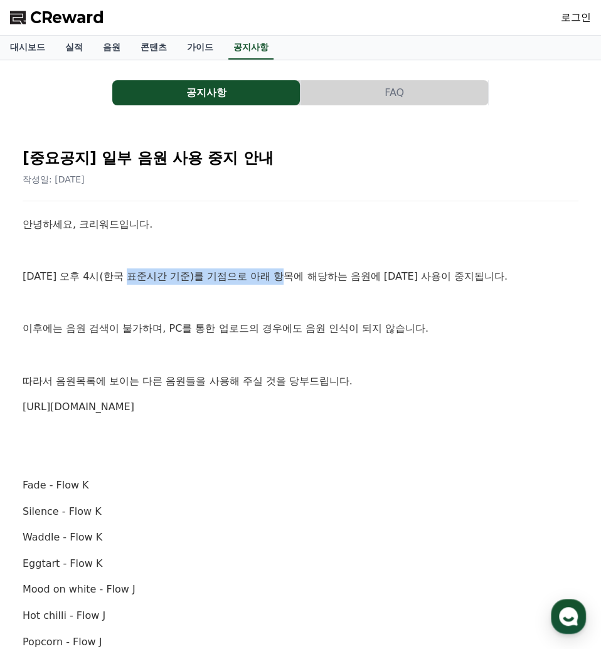
drag, startPoint x: 177, startPoint y: 275, endPoint x: 369, endPoint y: 283, distance: 191.4
click at [312, 272] on p "10월 2일 오후 4시(한국 표준시간 기준)를 기점으로 아래 항목에 해당하는 음원에 대한 사용이 중지됩니다." at bounding box center [301, 276] width 556 height 16
drag, startPoint x: 386, startPoint y: 288, endPoint x: 397, endPoint y: 335, distance: 49.0
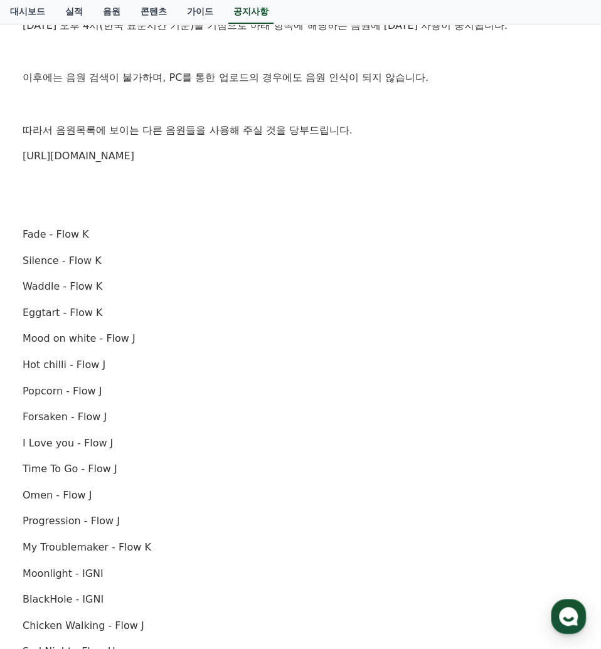
scroll to position [206, 0]
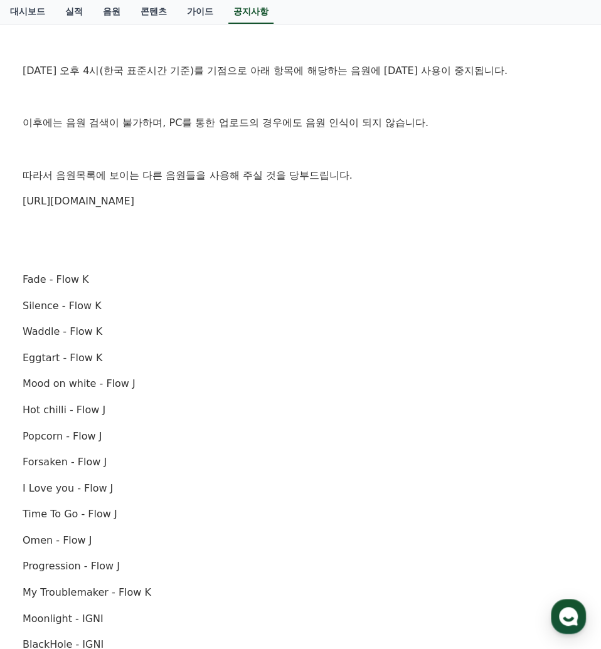
click at [130, 207] on p "https://creward.net/music/list/public" at bounding box center [301, 201] width 556 height 16
click at [130, 198] on link "https://creward.net/music/list/public" at bounding box center [79, 201] width 112 height 12
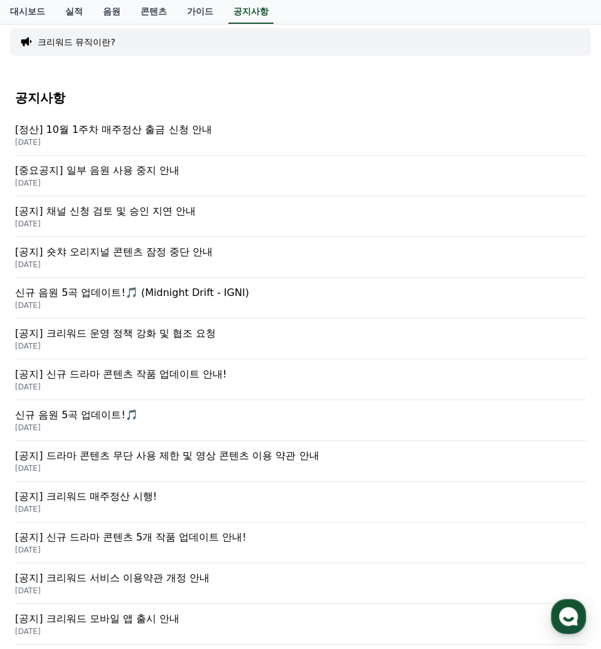
click at [154, 137] on p "2025-10-08" at bounding box center [300, 142] width 571 height 10
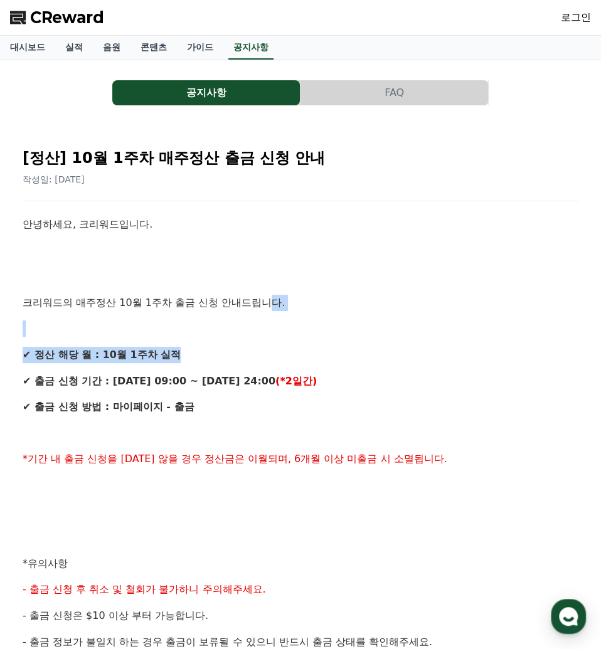
drag, startPoint x: 273, startPoint y: 306, endPoint x: 351, endPoint y: 357, distance: 92.7
click at [348, 352] on div "안녕하세요, 크리워드입니다. 크리워드의 매주정산 10월 1주차 출금 신청 안내드립니다. ✔ 정산 해당 월 : 10월 1주차 실적 ✔ 출금 신청…" at bounding box center [301, 584] width 556 height 736
click at [351, 357] on p "✔ 정산 해당 월 : 10월 1주차 실적" at bounding box center [301, 355] width 556 height 16
click at [524, 20] on link "로그인" at bounding box center [576, 17] width 30 height 15
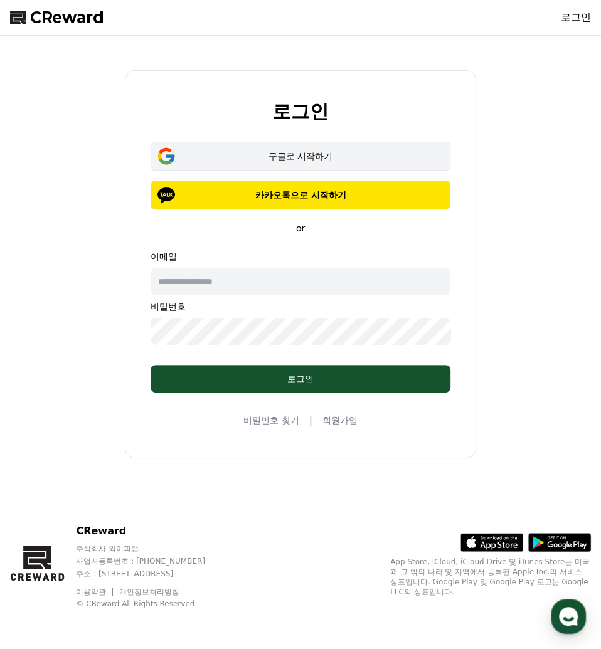
click at [331, 156] on div "구글로 시작하기" at bounding box center [300, 156] width 263 height 13
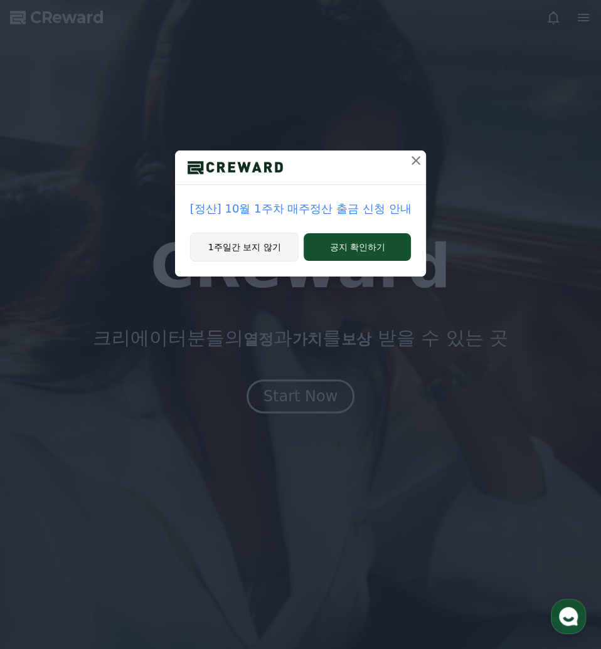
click at [249, 246] on button "1주일간 보지 않기" at bounding box center [244, 247] width 109 height 29
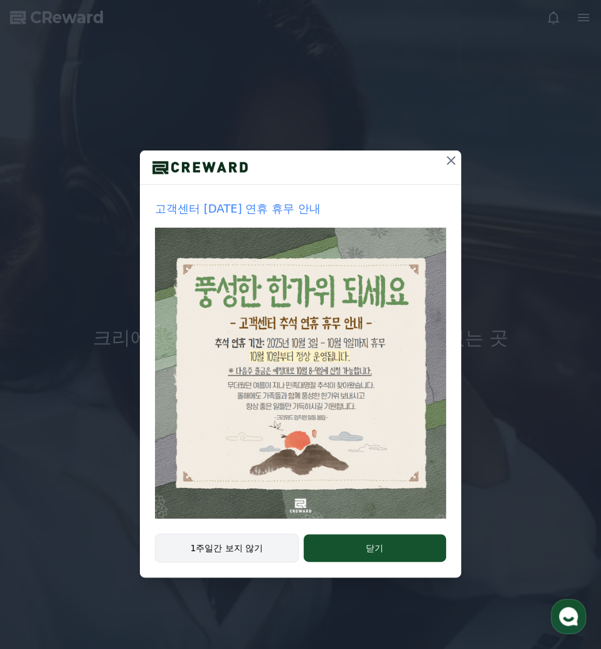
click at [254, 553] on button "1주일간 보지 않기" at bounding box center [227, 548] width 144 height 29
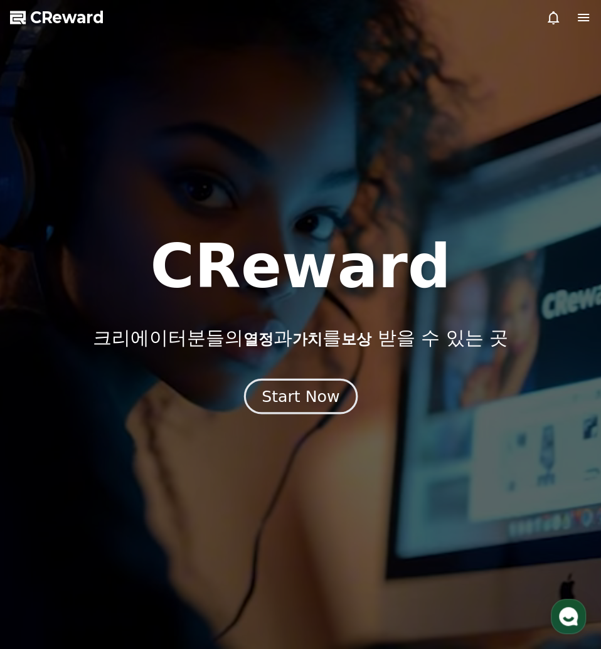
click at [317, 396] on div "Start Now" at bounding box center [300, 396] width 78 height 21
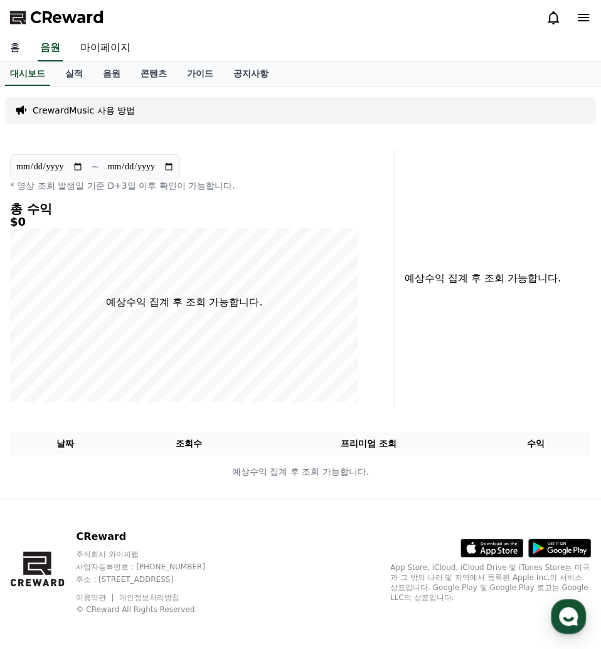
click at [18, 49] on link "홈" at bounding box center [15, 48] width 30 height 26
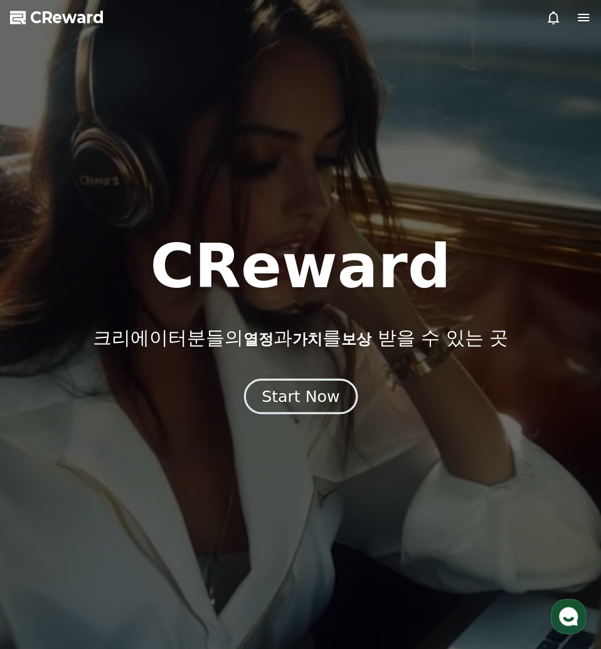
click at [283, 397] on div "Start Now" at bounding box center [300, 396] width 78 height 21
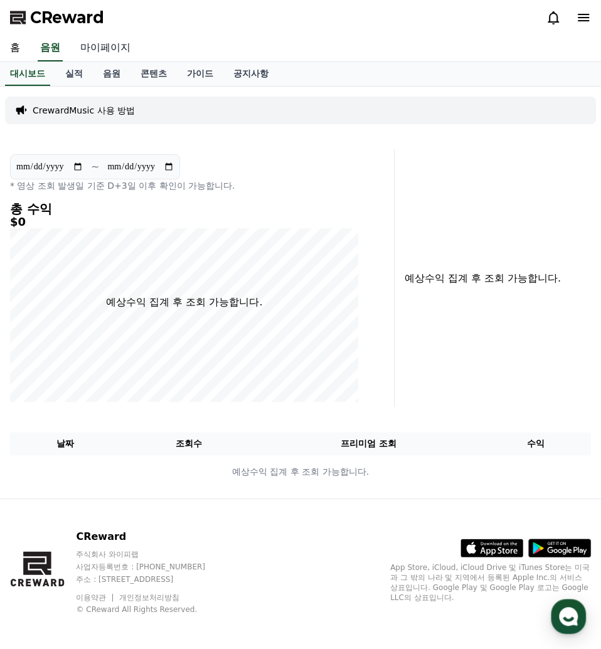
click at [99, 48] on link "마이페이지" at bounding box center [105, 48] width 70 height 26
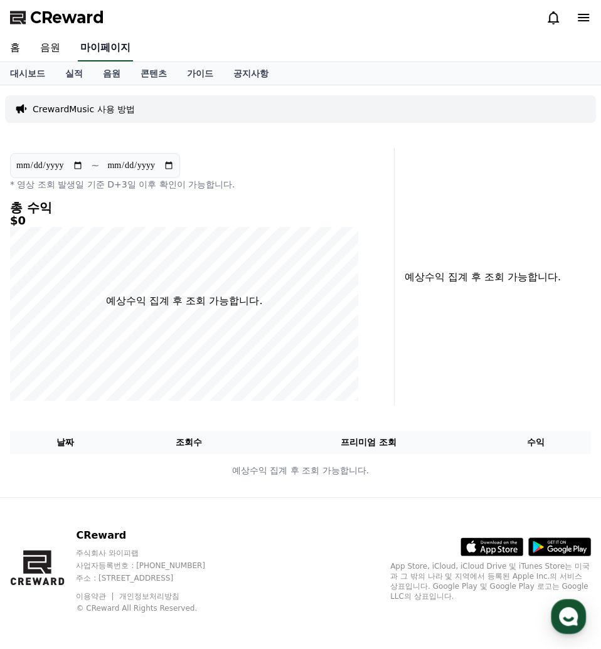
select select "**********"
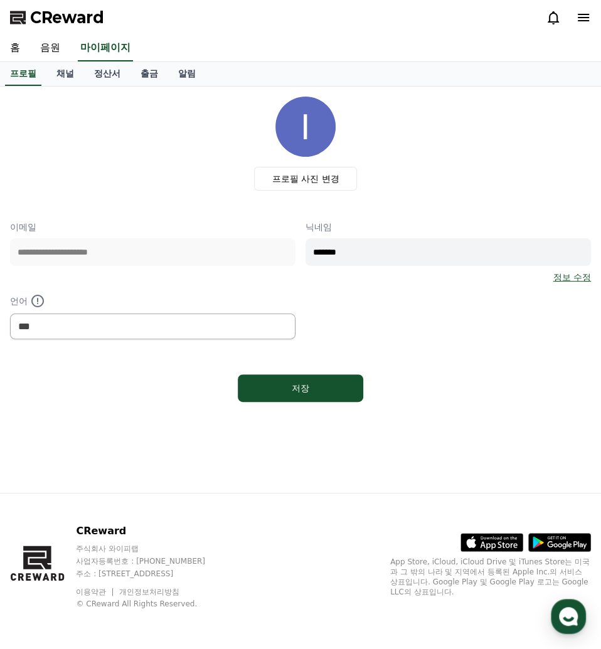
click at [73, 17] on span "CReward" at bounding box center [67, 18] width 74 height 20
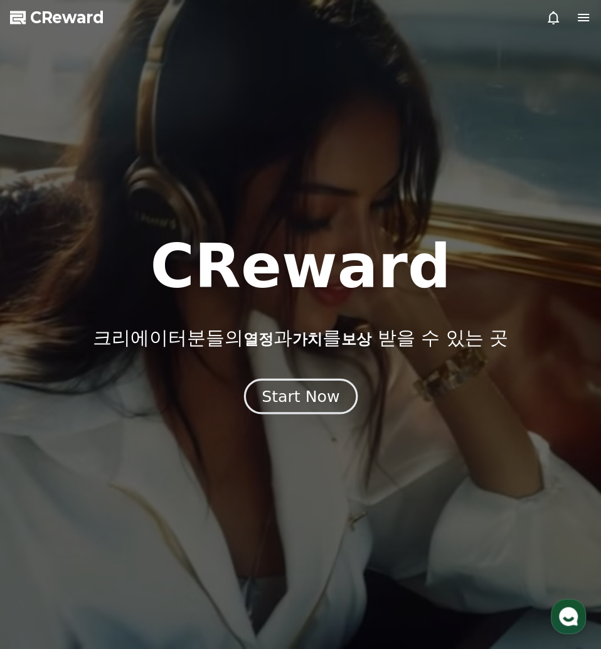
click at [318, 409] on button "Start Now" at bounding box center [300, 396] width 114 height 36
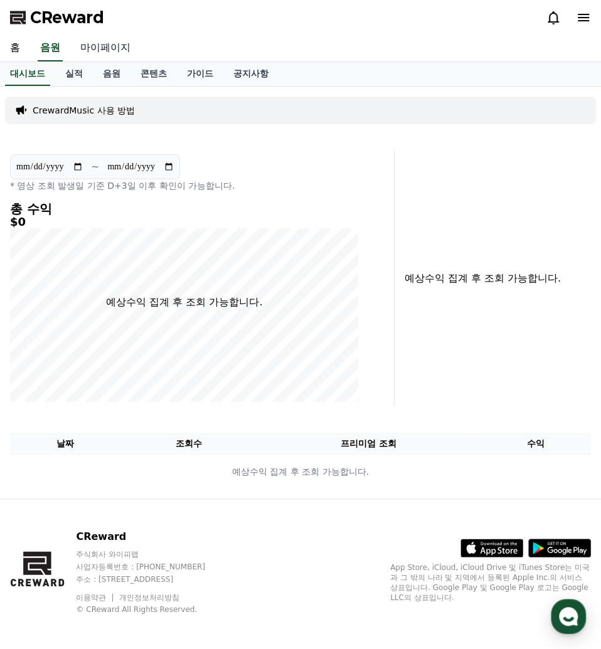
click at [112, 45] on link "마이페이지" at bounding box center [105, 48] width 70 height 26
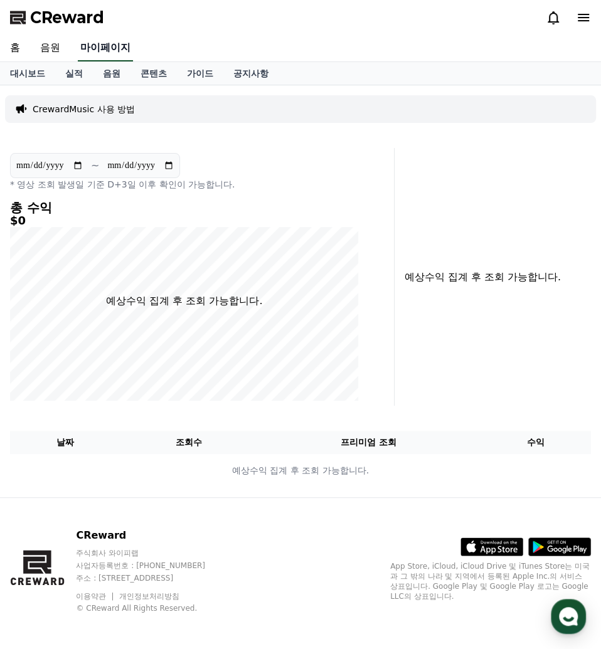
select select "**********"
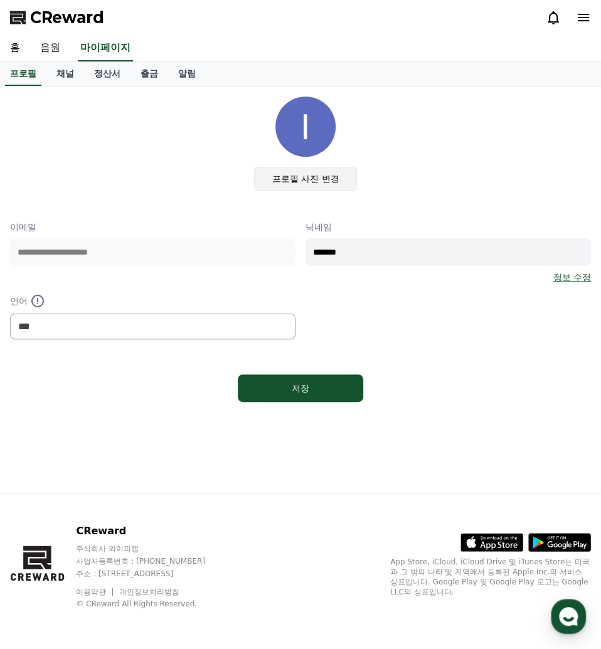
click at [269, 174] on label "프로필 사진 변경" at bounding box center [305, 179] width 103 height 24
click at [0, 0] on input "프로필 사진 변경" at bounding box center [0, 0] width 0 height 0
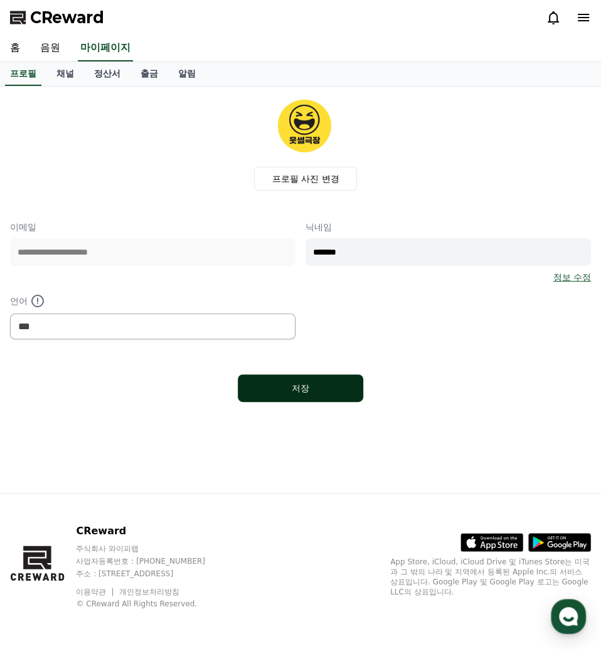
click at [337, 385] on button "저장" at bounding box center [300, 388] width 125 height 28
select select "**********"
click at [98, 81] on link "정산서" at bounding box center [107, 74] width 46 height 24
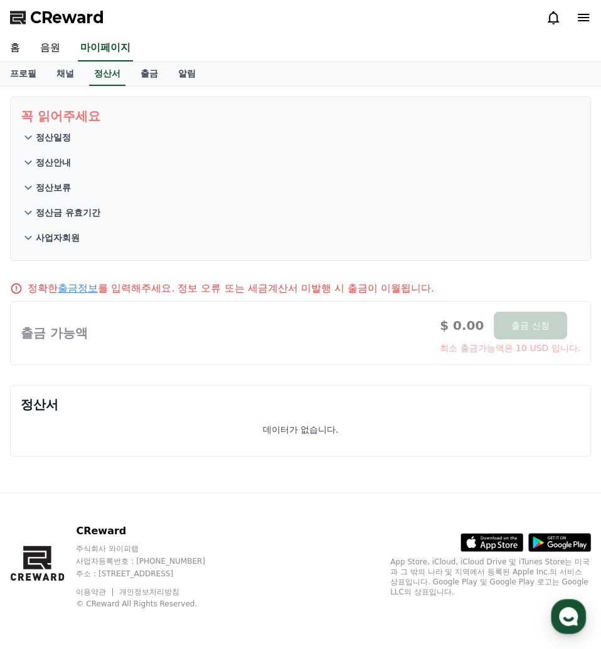
click at [53, 235] on p "사업자회원" at bounding box center [58, 237] width 44 height 13
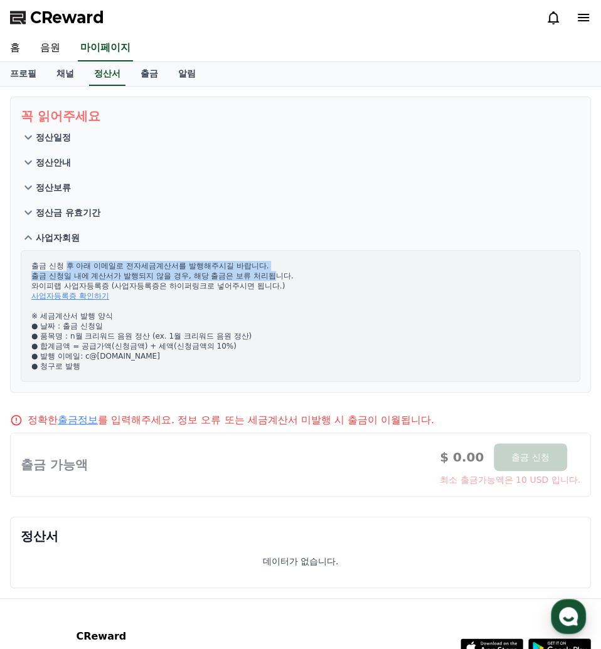
drag, startPoint x: 65, startPoint y: 260, endPoint x: 273, endPoint y: 269, distance: 208.4
click at [273, 269] on p "출금 신청 후 아래 이메일로 전자세금계산서를 발행해주시길 바랍니다. 출금 신청일 내에 계산서가 발행되지 않을 경우, 해당 출금은 보류 처리됩니…" at bounding box center [300, 316] width 538 height 110
drag, startPoint x: 41, startPoint y: 276, endPoint x: 202, endPoint y: 267, distance: 160.8
click at [179, 265] on p "출금 신청 후 아래 이메일로 전자세금계산서를 발행해주시길 바랍니다. 출금 신청일 내에 계산서가 발행되지 않을 경우, 해당 출금은 보류 처리됩니…" at bounding box center [300, 316] width 538 height 110
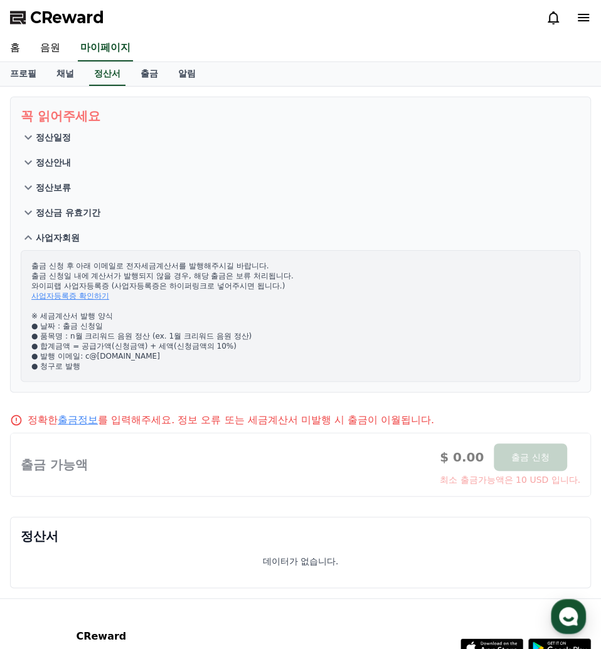
drag, startPoint x: 209, startPoint y: 273, endPoint x: 209, endPoint y: 287, distance: 14.4
click at [209, 274] on p "출금 신청 후 아래 이메일로 전자세금계산서를 발행해주시길 바랍니다. 출금 신청일 내에 계산서가 발행되지 않을 경우, 해당 출금은 보류 처리됩니…" at bounding box center [300, 316] width 538 height 110
click at [188, 282] on p "출금 신청 후 아래 이메일로 전자세금계산서를 발행해주시길 바랍니다. 출금 신청일 내에 계산서가 발행되지 않을 경우, 해당 출금은 보류 처리됩니…" at bounding box center [300, 316] width 538 height 110
click at [201, 282] on p "출금 신청 후 아래 이메일로 전자세금계산서를 발행해주시길 바랍니다. 출금 신청일 내에 계산서가 발행되지 않을 경우, 해당 출금은 보류 처리됩니…" at bounding box center [300, 316] width 538 height 110
drag, startPoint x: 148, startPoint y: 287, endPoint x: 211, endPoint y: 314, distance: 68.0
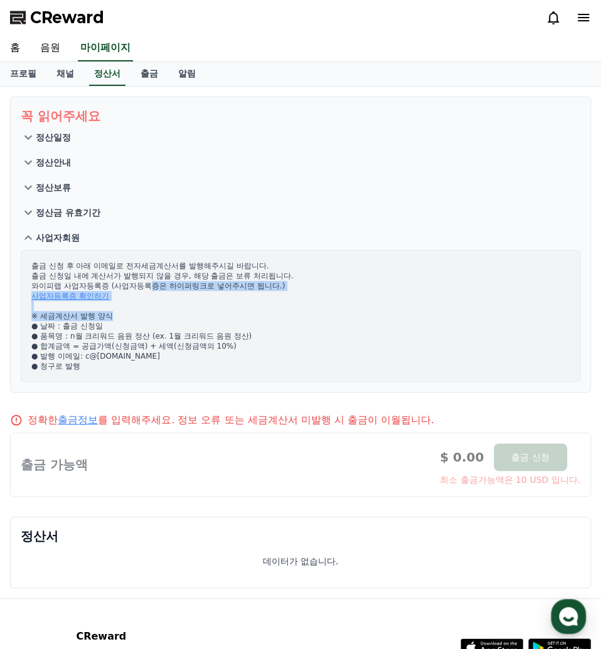
click at [211, 314] on p "출금 신청 후 아래 이메일로 전자세금계산서를 발행해주시길 바랍니다. 출금 신청일 내에 계산서가 발행되지 않을 경우, 해당 출금은 보류 처리됩니…" at bounding box center [300, 316] width 538 height 110
drag, startPoint x: 243, startPoint y: 334, endPoint x: 247, endPoint y: 339, distance: 7.1
click at [245, 335] on p "출금 신청 후 아래 이메일로 전자세금계산서를 발행해주시길 바랍니다. 출금 신청일 내에 계산서가 발행되지 않을 경우, 해당 출금은 보류 처리됩니…" at bounding box center [300, 316] width 538 height 110
click at [176, 296] on p "출금 신청 후 아래 이메일로 전자세금계산서를 발행해주시길 바랍니다. 출금 신청일 내에 계산서가 발행되지 않을 경우, 해당 출금은 보류 처리됩니…" at bounding box center [300, 316] width 538 height 110
click at [48, 212] on p "정산금 유효기간" at bounding box center [68, 212] width 65 height 13
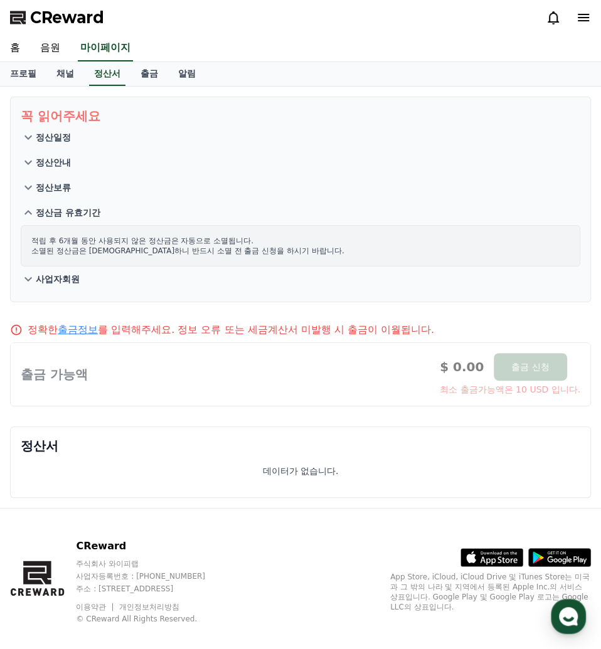
click at [63, 186] on p "정산보류" at bounding box center [53, 187] width 35 height 13
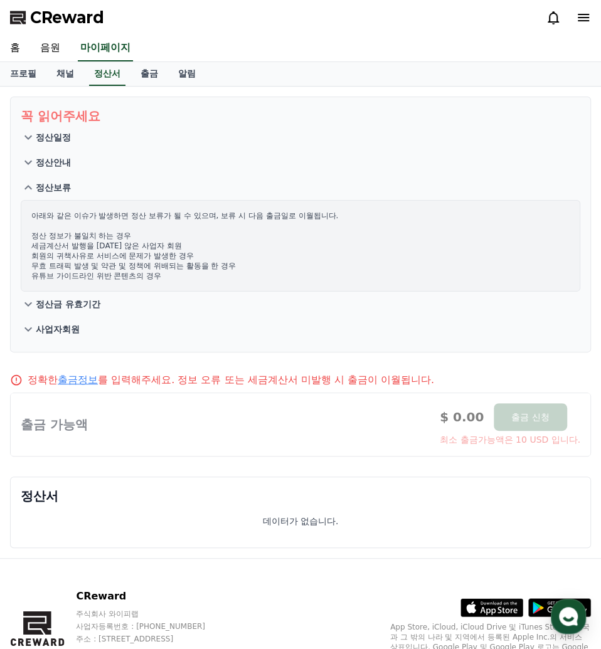
click at [53, 169] on button "정산안내" at bounding box center [300, 162] width 559 height 25
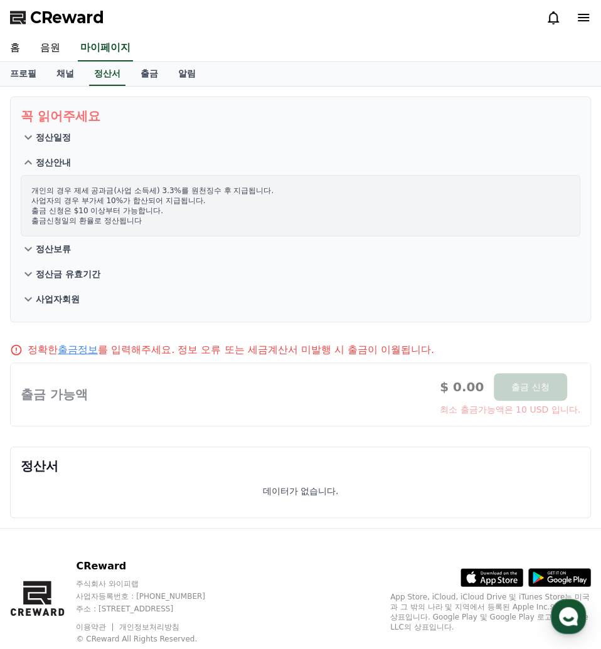
click at [70, 131] on p "정산일정" at bounding box center [53, 137] width 35 height 13
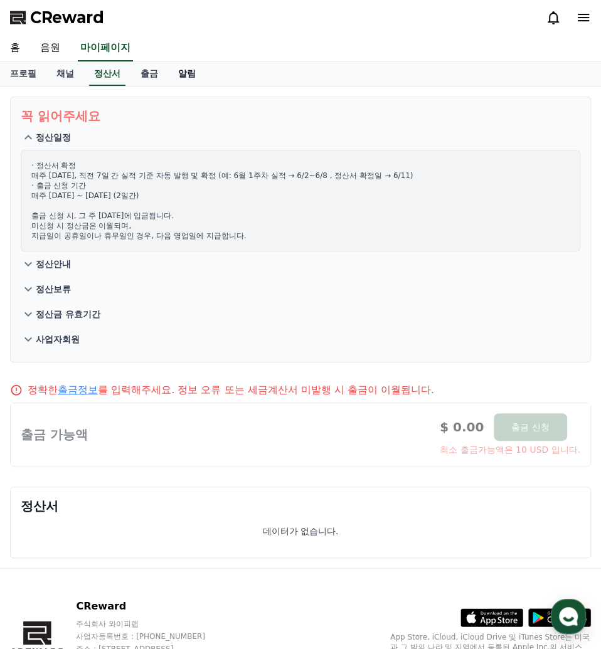
click at [172, 73] on link "알림" at bounding box center [187, 74] width 38 height 24
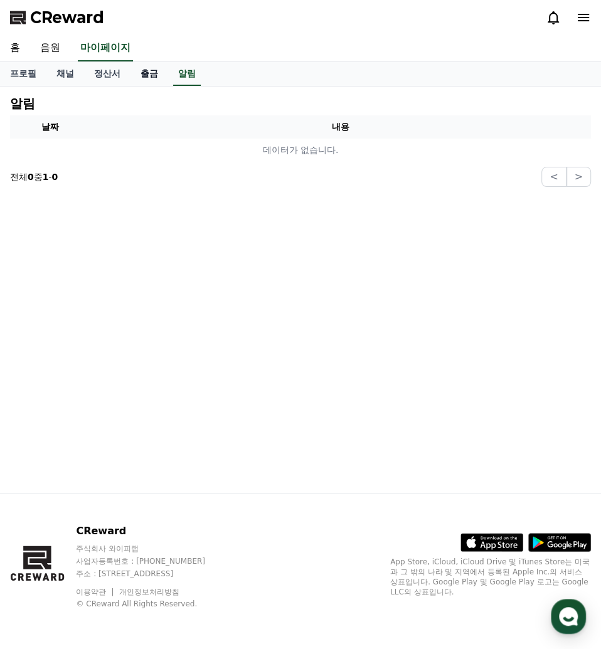
click at [139, 83] on link "출금" at bounding box center [149, 74] width 38 height 24
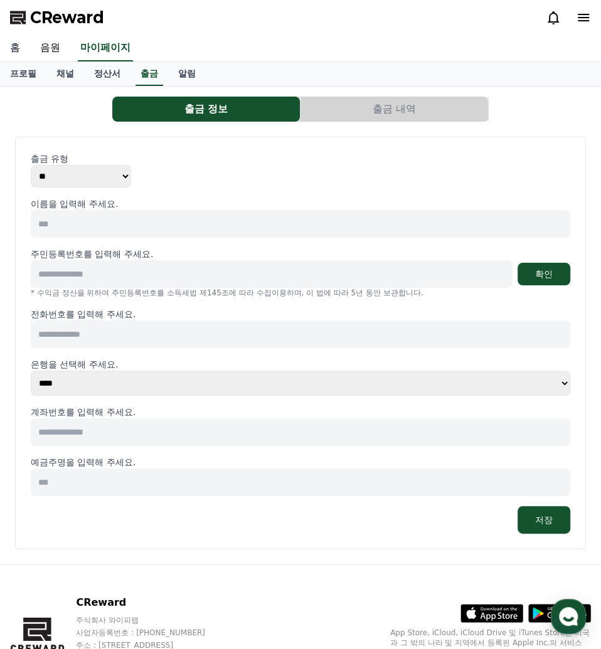
click at [22, 56] on link "홈" at bounding box center [15, 48] width 30 height 26
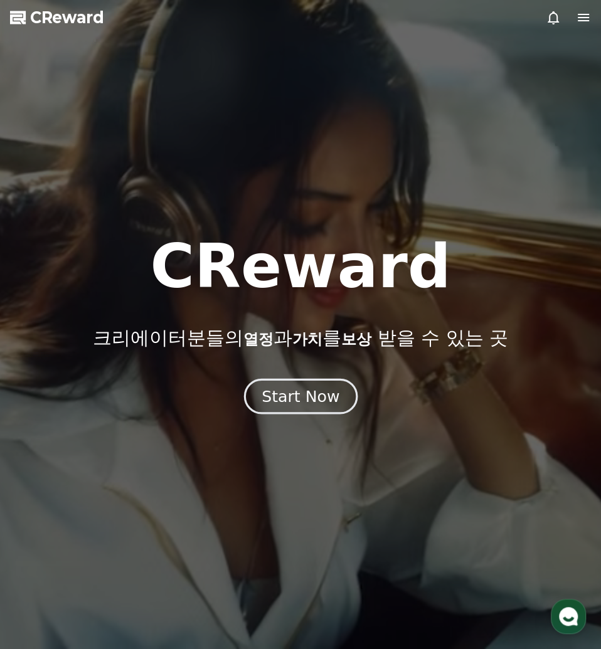
click at [292, 398] on div "Start Now" at bounding box center [300, 396] width 78 height 21
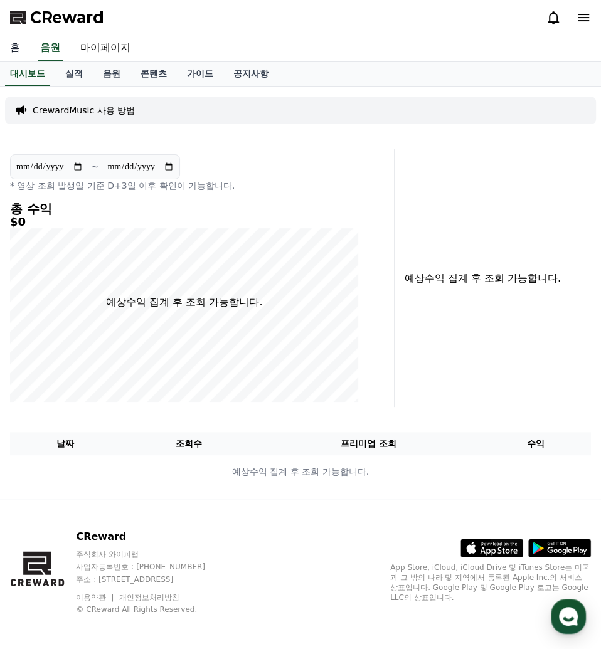
click at [23, 51] on link "홈" at bounding box center [15, 48] width 30 height 26
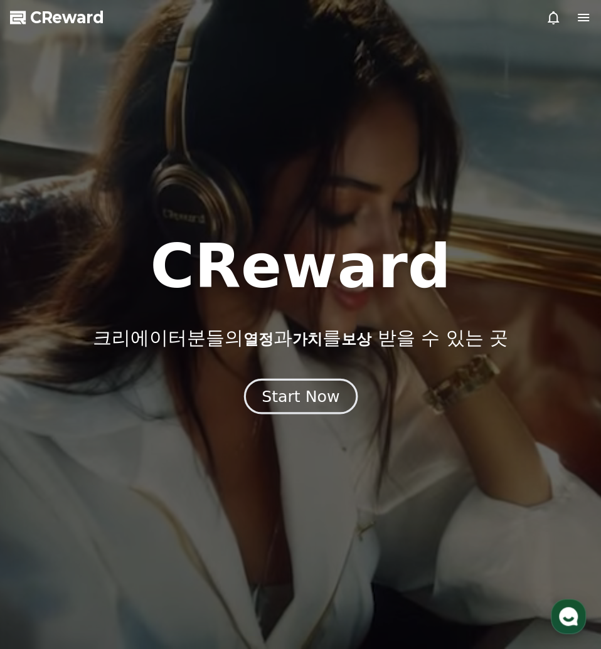
click at [293, 406] on div "Start Now" at bounding box center [300, 396] width 78 height 21
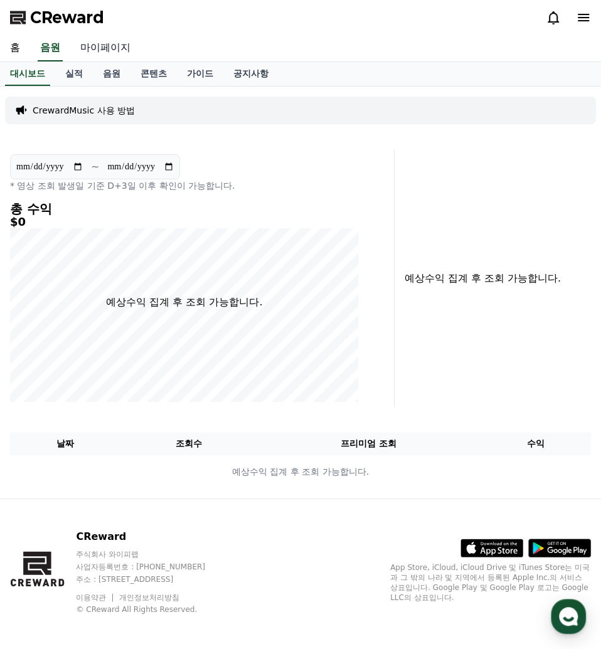
click at [91, 52] on link "마이페이지" at bounding box center [105, 48] width 70 height 26
select select "**********"
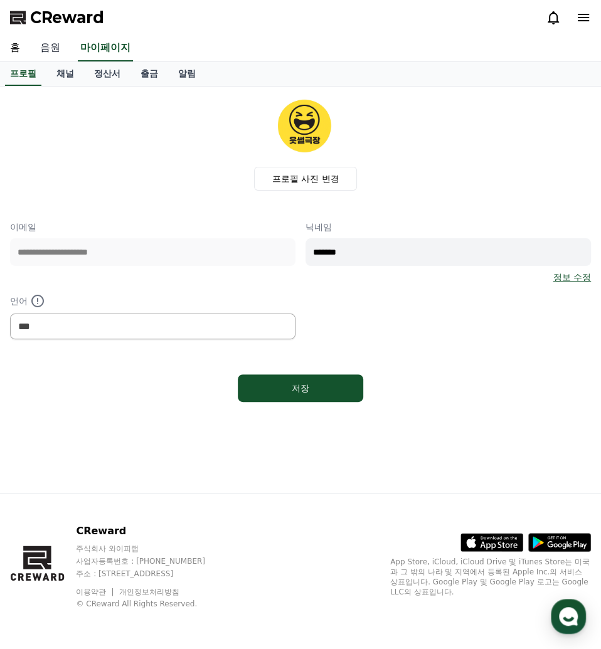
click at [55, 54] on link "음원" at bounding box center [50, 48] width 40 height 26
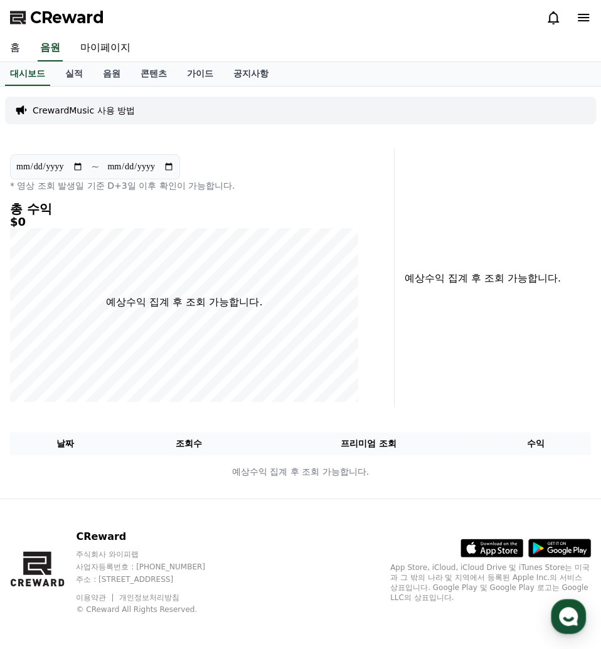
click at [8, 49] on link "홈" at bounding box center [15, 48] width 30 height 26
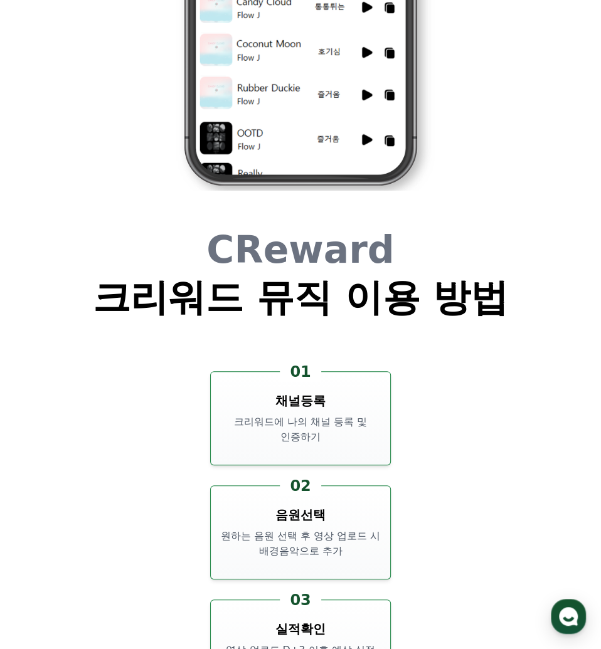
scroll to position [4375, 0]
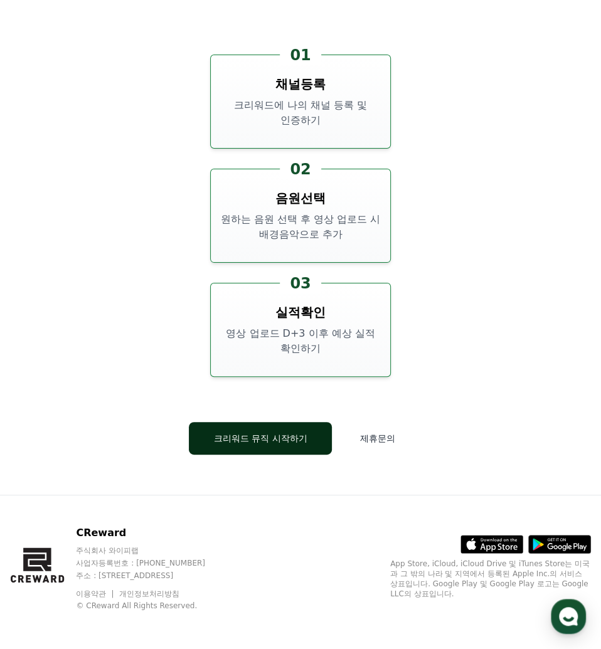
click at [292, 446] on button "크리워드 뮤직 시작하기" at bounding box center [261, 438] width 144 height 33
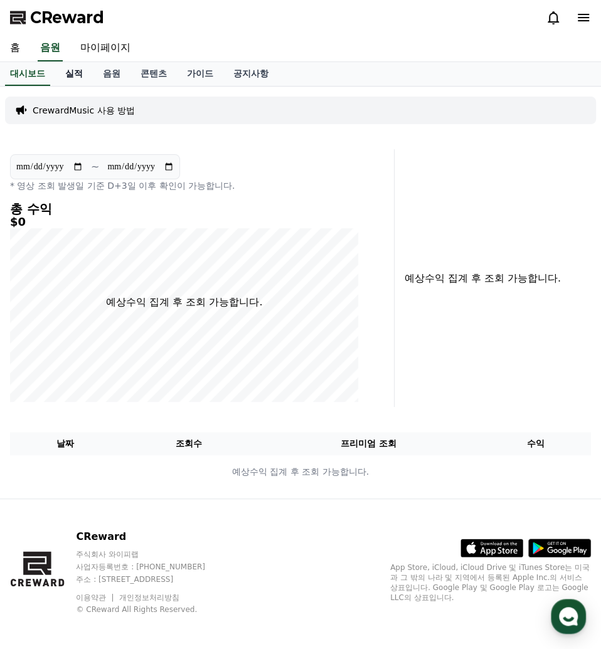
click at [77, 69] on link "실적" at bounding box center [74, 74] width 38 height 24
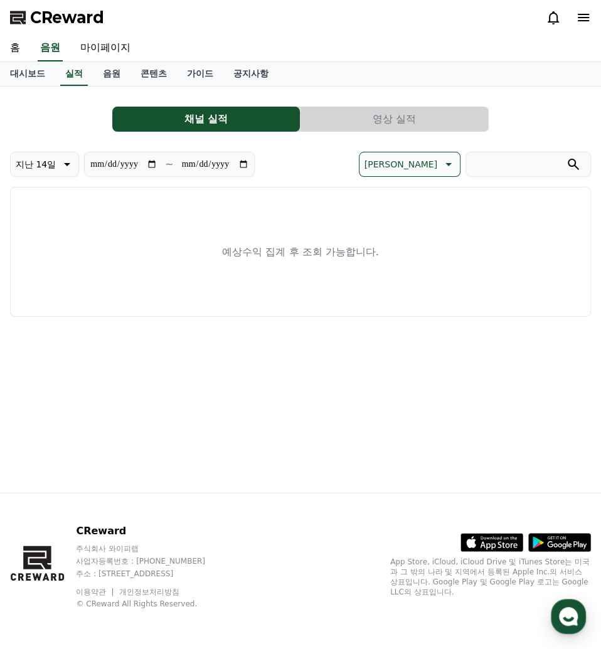
click at [255, 108] on button "채널 실적" at bounding box center [206, 119] width 188 height 25
click at [578, 168] on icon "submit" at bounding box center [573, 164] width 11 height 11
click at [211, 69] on link "가이드" at bounding box center [200, 74] width 46 height 24
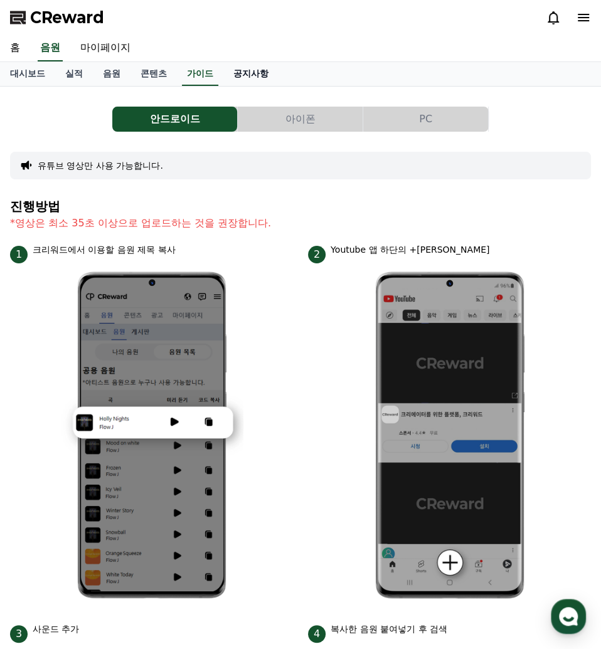
click at [253, 70] on link "공지사항" at bounding box center [250, 74] width 55 height 24
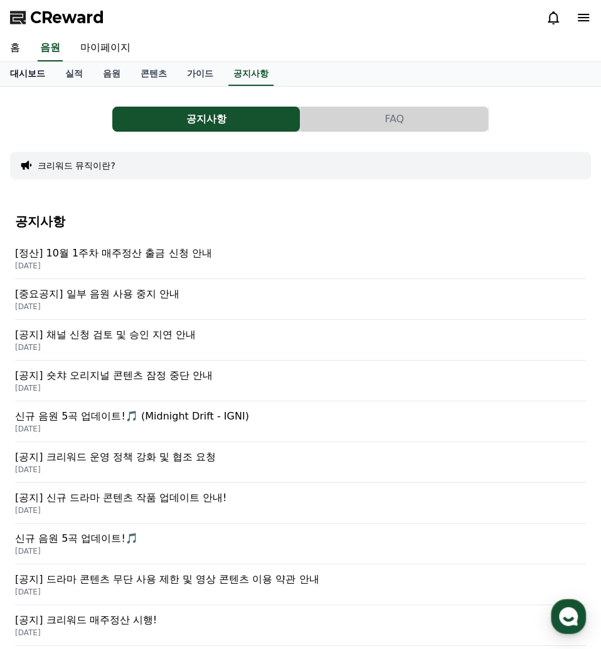
click at [13, 80] on link "대시보드" at bounding box center [27, 74] width 55 height 24
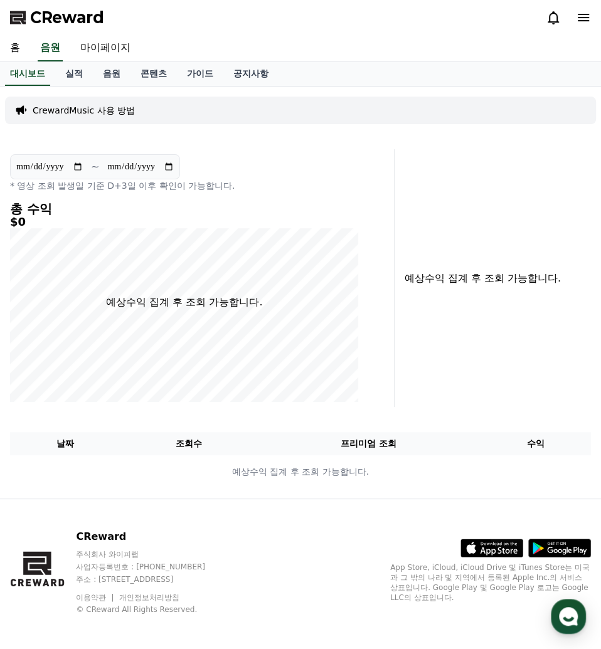
click at [30, 51] on div "홈 음원 마이페이지" at bounding box center [300, 48] width 601 height 26
click at [23, 46] on link "홈" at bounding box center [15, 48] width 30 height 26
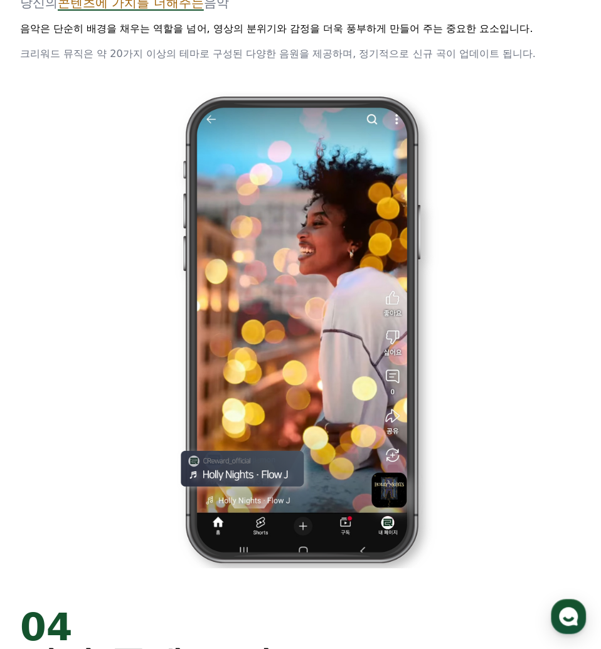
scroll to position [2229, 0]
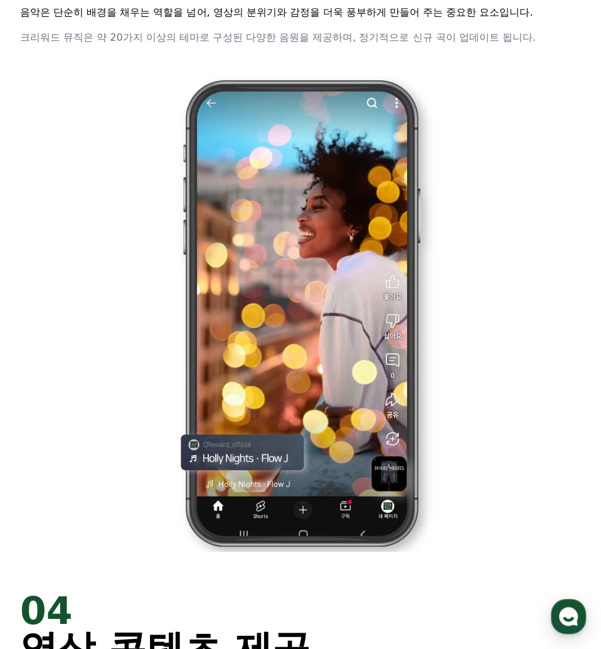
click at [527, 280] on div at bounding box center [300, 313] width 561 height 477
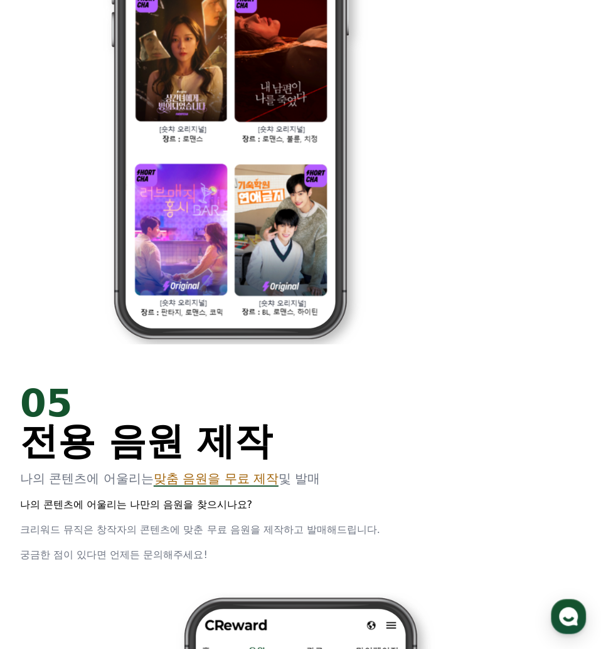
scroll to position [3205, 0]
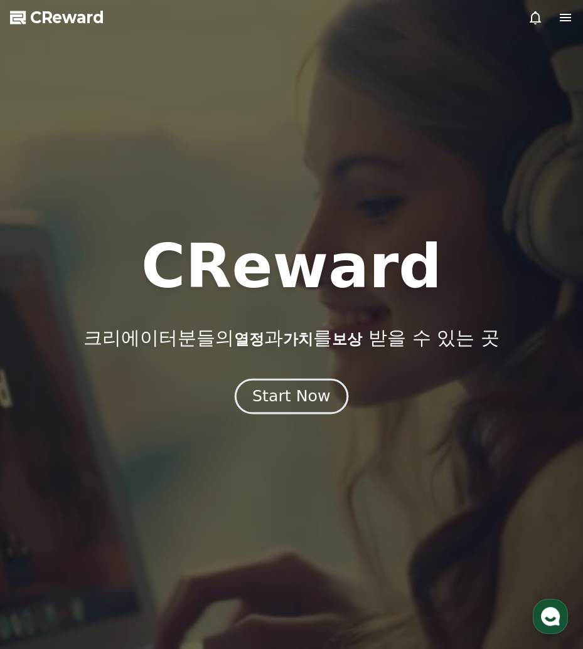
click at [327, 396] on button "Start Now" at bounding box center [292, 396] width 114 height 36
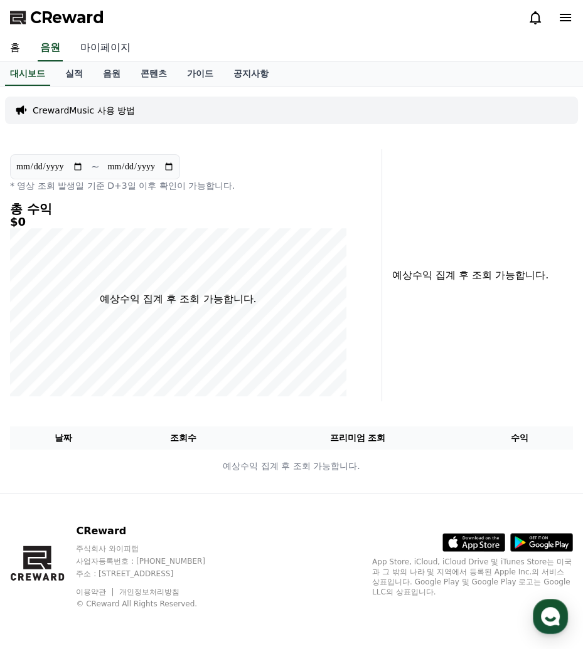
click at [110, 53] on link "마이페이지" at bounding box center [105, 48] width 70 height 26
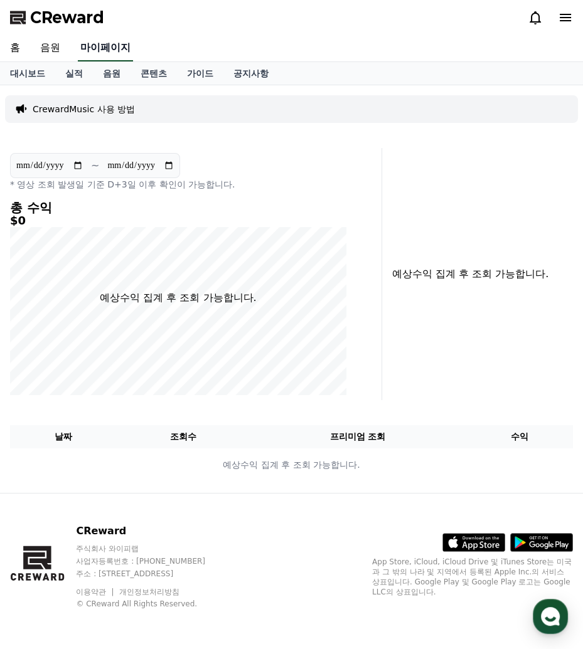
select select "**********"
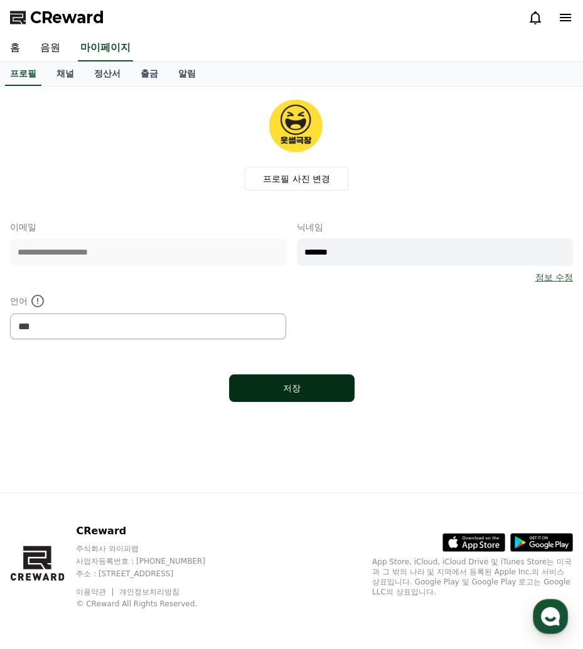
click at [302, 388] on div "저장" at bounding box center [291, 388] width 75 height 13
select select "**********"
click at [158, 82] on link "출금" at bounding box center [149, 74] width 38 height 24
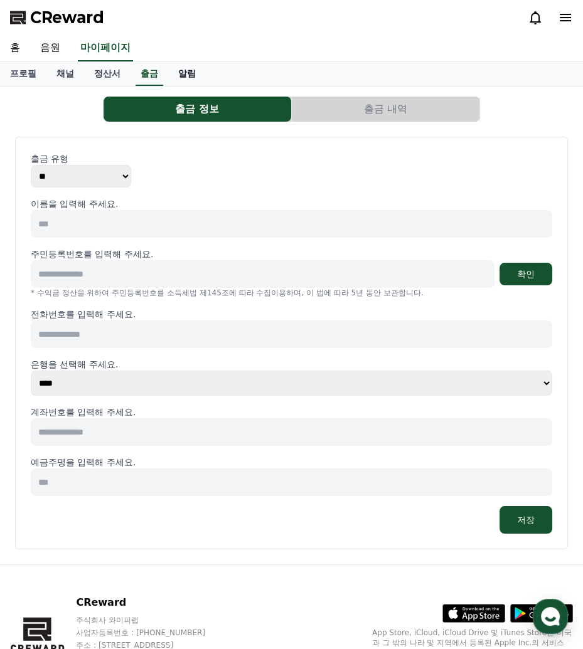
click at [178, 72] on link "알림" at bounding box center [187, 74] width 38 height 24
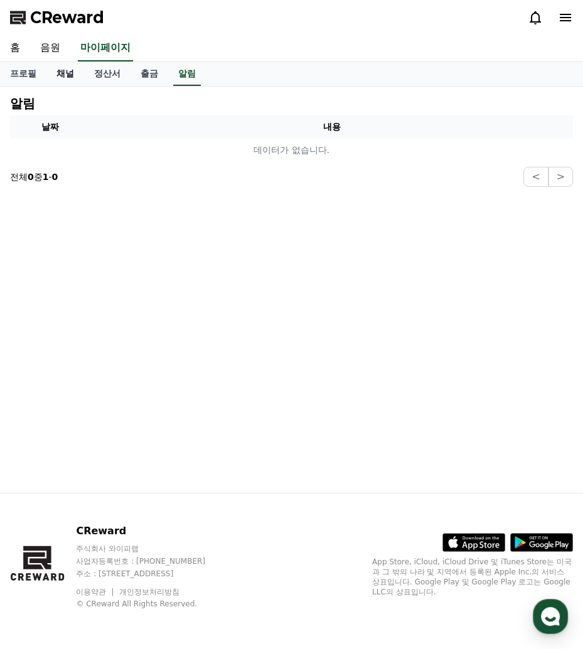
click at [69, 70] on link "채널" at bounding box center [65, 74] width 38 height 24
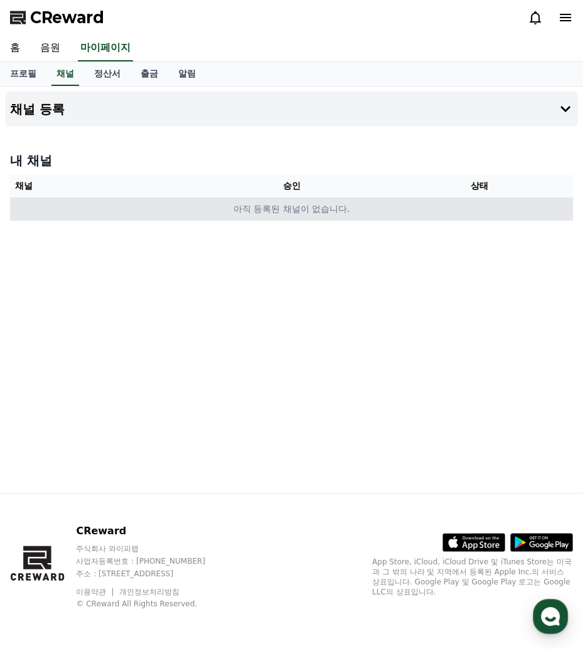
click at [429, 211] on td "아직 등록된 채널이 없습니다." at bounding box center [291, 209] width 563 height 23
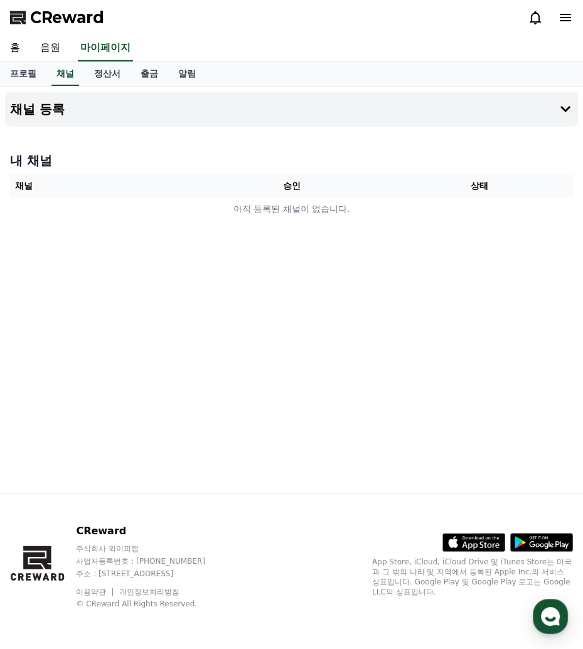
click at [293, 170] on div "내 채널 채널 승인 상태 아직 등록된 채널이 없습니다." at bounding box center [291, 186] width 573 height 79
click at [292, 185] on th "승인" at bounding box center [292, 185] width 188 height 23
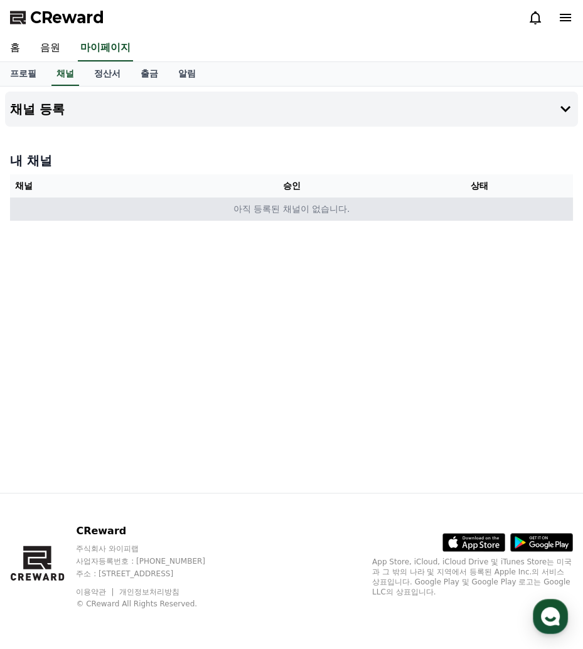
click at [307, 208] on td "아직 등록된 채널이 없습니다." at bounding box center [291, 209] width 563 height 23
click at [326, 208] on td "아직 등록된 채널이 없습니다." at bounding box center [291, 209] width 563 height 23
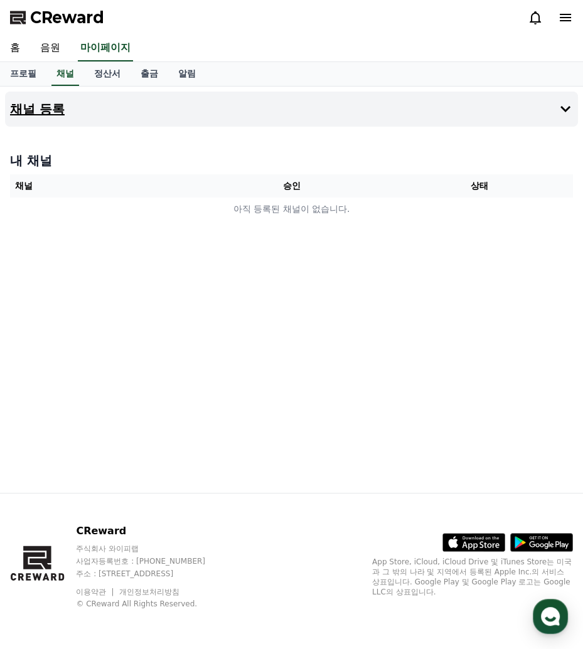
click at [540, 122] on button "채널 등록" at bounding box center [291, 109] width 573 height 35
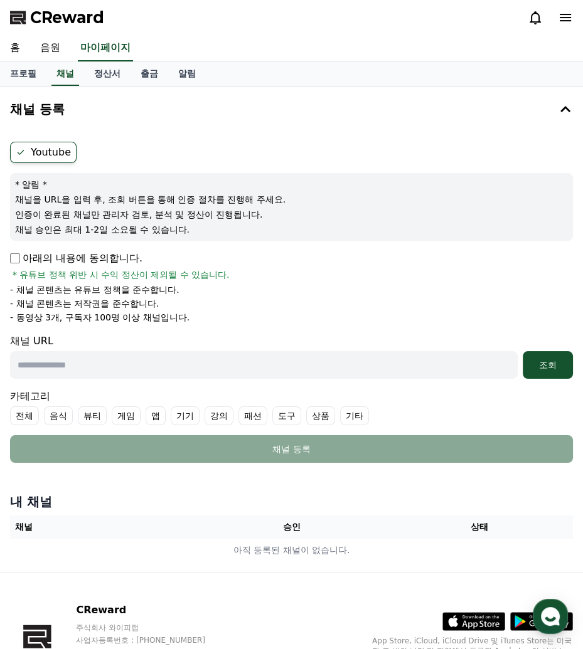
click at [52, 155] on label "Youtube" at bounding box center [43, 152] width 66 height 21
drag, startPoint x: 77, startPoint y: 320, endPoint x: 184, endPoint y: 323, distance: 107.3
click at [184, 323] on form "Youtube * 알림 * 채널을 URL을 입력 후, 조회 버튼을 통해 인증 절차를 진행해 주세요. 인증이 완료된 채널만 관리자 검토, 분석 …" at bounding box center [291, 302] width 563 height 321
drag, startPoint x: 55, startPoint y: 318, endPoint x: 139, endPoint y: 309, distance: 85.2
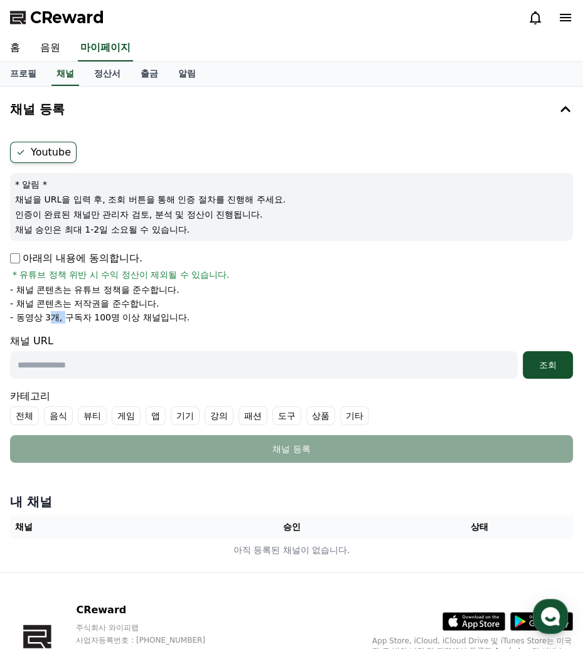
click at [75, 317] on p "- 동영상 3개, 구독자 100명 이상 채널입니다." at bounding box center [99, 317] width 179 height 13
click at [139, 309] on ul "- 채널 콘텐츠는 유튜브 정책을 준수합니다. - 채널 콘텐츠는 저작권을 준수합니다. - 동영상 3개, 구독자 100명 이상 채널입니다." at bounding box center [291, 303] width 563 height 40
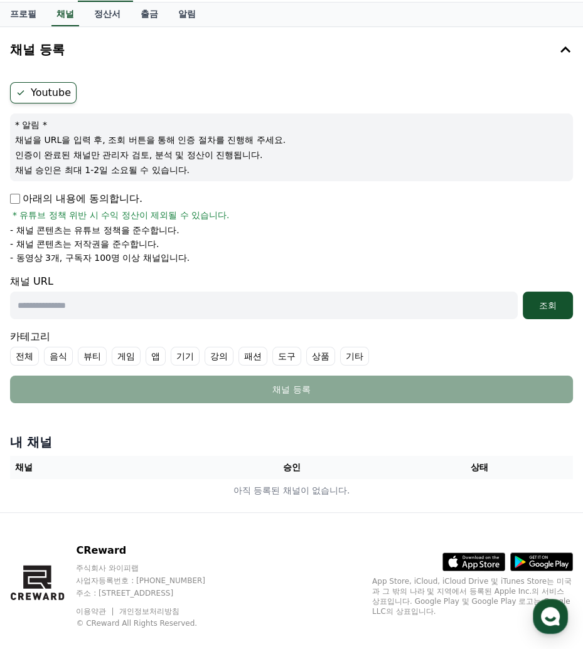
scroll to position [77, 0]
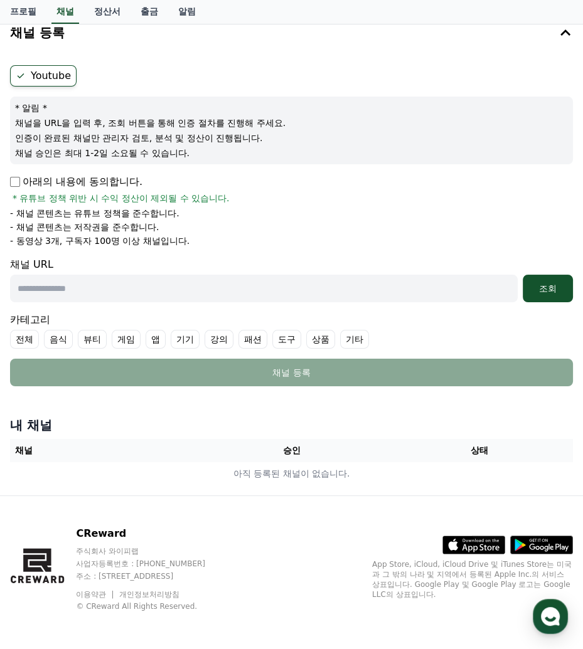
click at [59, 72] on label "Youtube" at bounding box center [43, 75] width 66 height 21
click at [53, 72] on label "Youtube" at bounding box center [43, 75] width 66 height 21
